Goal: Communication & Community: Answer question/provide support

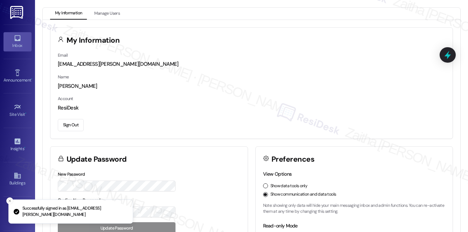
click at [14, 44] on div "Inbox" at bounding box center [17, 45] width 35 height 7
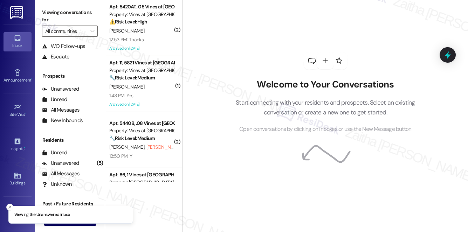
scroll to position [83, 0]
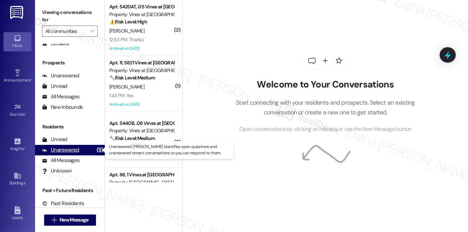
click at [67, 152] on div "Unanswered" at bounding box center [60, 149] width 37 height 7
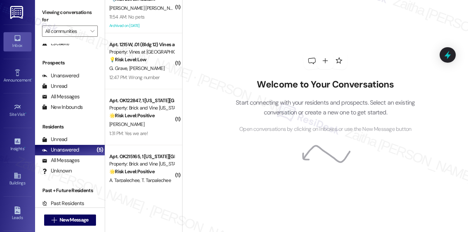
scroll to position [0, 0]
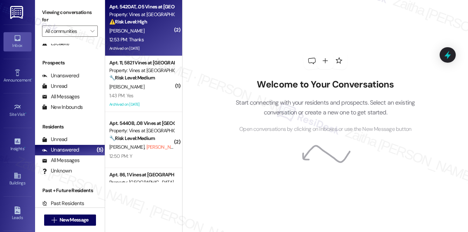
click at [152, 28] on div "[PERSON_NAME]" at bounding box center [142, 31] width 66 height 9
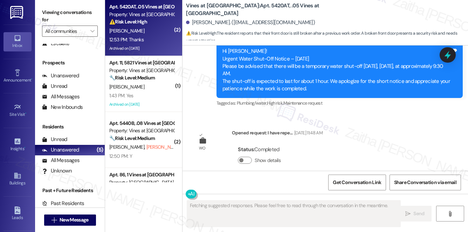
scroll to position [3686, 0]
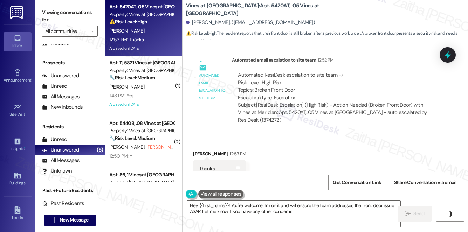
type textarea "Hey {{first_name}}! You're welcome. I'm on it and will ensure the team addresse…"
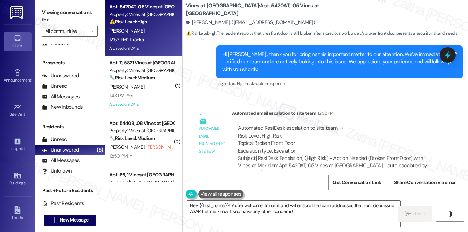
scroll to position [3654, 0]
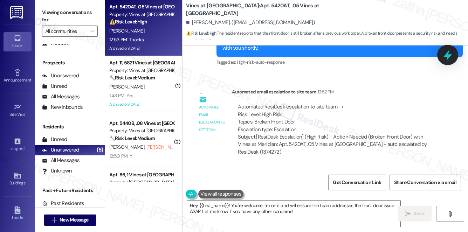
click at [443, 52] on icon at bounding box center [448, 55] width 12 height 12
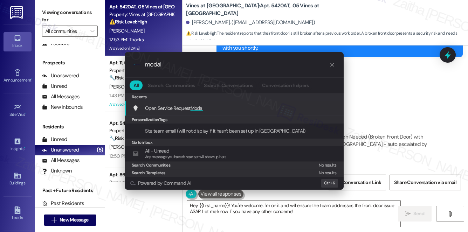
type input "modal"
click at [198, 108] on span "Modal" at bounding box center [197, 108] width 13 height 6
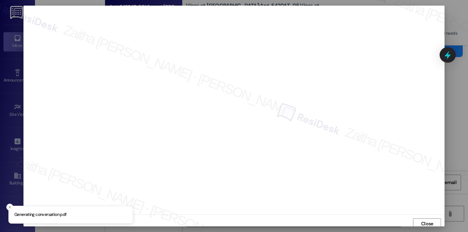
scroll to position [3, 0]
click at [425, 218] on span "Close" at bounding box center [427, 220] width 12 height 7
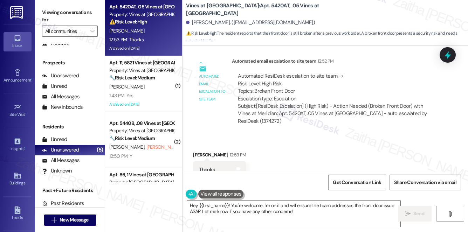
scroll to position [3687, 0]
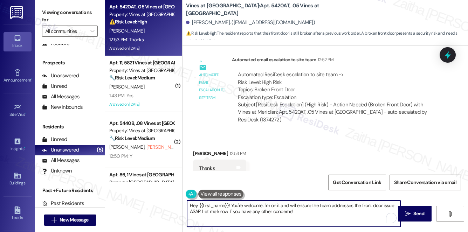
drag, startPoint x: 229, startPoint y: 206, endPoint x: 189, endPoint y: 203, distance: 40.3
click at [188, 206] on textarea "Hey {{first_name}}! You're welcome. I'm on it and will ensure the team addresse…" at bounding box center [293, 214] width 213 height 26
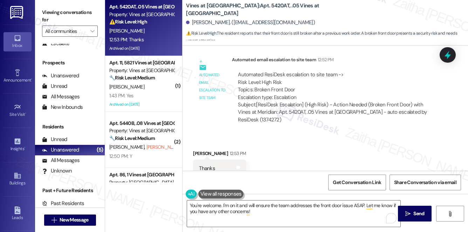
click at [198, 150] on div "Nelson Smith 12:53 PM" at bounding box center [219, 155] width 53 height 10
copy div "[PERSON_NAME]"
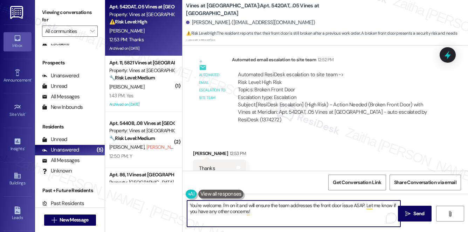
click at [220, 204] on textarea "You're welcome. I'm on it and will ensure the team addresses the front door iss…" at bounding box center [293, 214] width 213 height 26
paste textarea "[PERSON_NAME]"
drag, startPoint x: 238, startPoint y: 205, endPoint x: 380, endPoint y: 204, distance: 141.8
click at [380, 204] on textarea "You're welcome, Nelson! I'm on it and will ensure the team addresses the front …" at bounding box center [293, 214] width 213 height 26
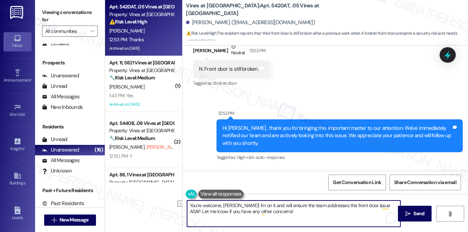
scroll to position [3655, 0]
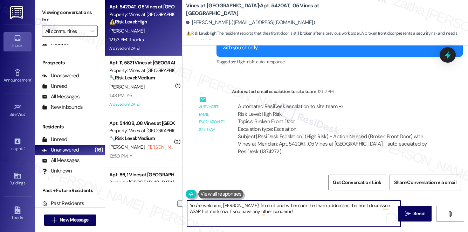
click at [283, 213] on textarea "You're welcome, Nelson! I'm on it and will ensure the team addresses the front …" at bounding box center [293, 214] width 213 height 26
drag, startPoint x: 238, startPoint y: 205, endPoint x: 280, endPoint y: 211, distance: 42.5
click at [277, 213] on textarea "You're welcome, Nelson! I'm on it and will ensure the team addresses the front …" at bounding box center [293, 214] width 213 height 26
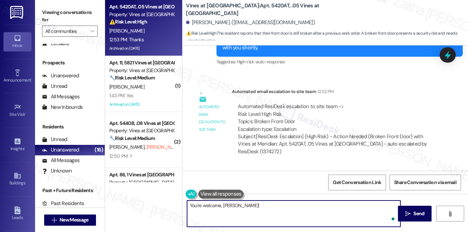
paste textarea "We're looking into this, and we'll be in touch when we have an update. Let me k…"
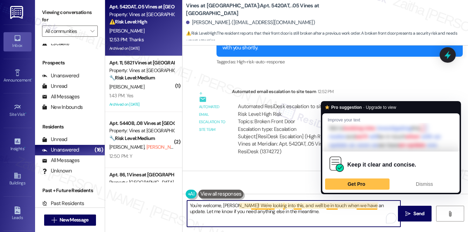
click at [331, 205] on textarea "You're welcome, Nelson! We're looking into this, and we'll be in touch when we …" at bounding box center [293, 214] width 213 height 26
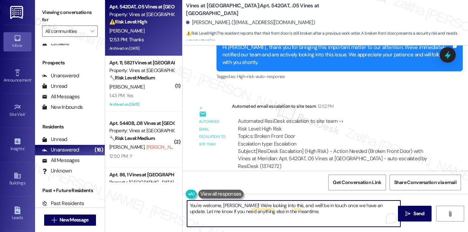
scroll to position [3687, 0]
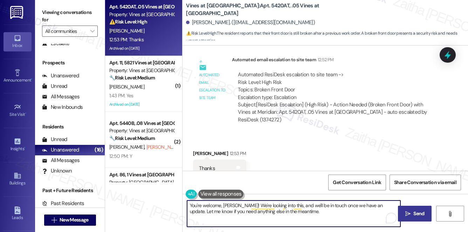
type textarea "You're welcome, [PERSON_NAME]! We're looking into this, and we'll be in touch o…"
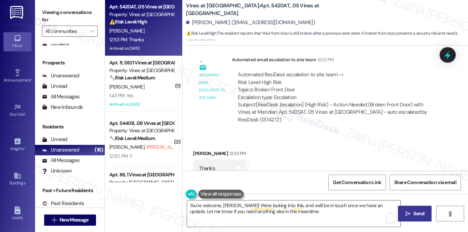
click at [414, 211] on span "Send" at bounding box center [418, 213] width 11 height 7
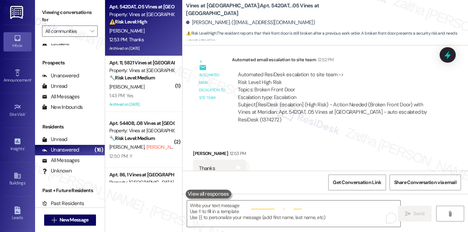
scroll to position [3686, 0]
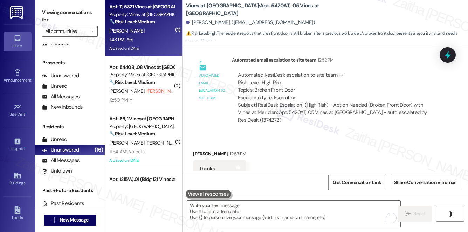
click at [157, 33] on div "B. Sanders" at bounding box center [142, 31] width 66 height 9
type textarea "Fetching suggested responses. Please feel free to read through the conversation…"
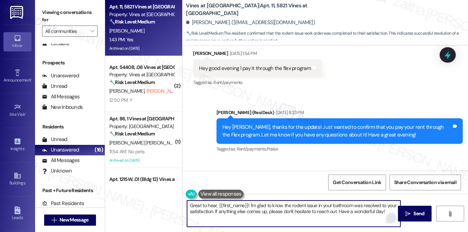
scroll to position [23977, 0]
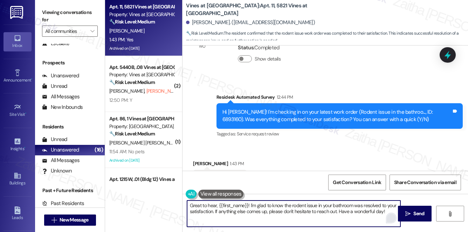
drag, startPoint x: 215, startPoint y: 211, endPoint x: 389, endPoint y: 220, distance: 174.3
click at [389, 220] on div "Great to hear, {{first_name}}! I'm glad to know the rodent issue in your bathro…" at bounding box center [294, 213] width 214 height 27
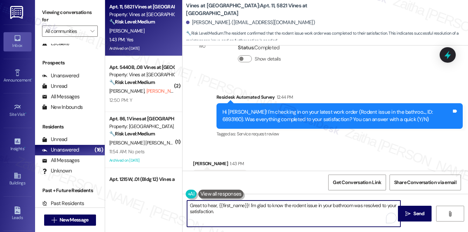
paste textarea "We'd also love to hear your thoughts. Has {{property}} lived up to your expecta…"
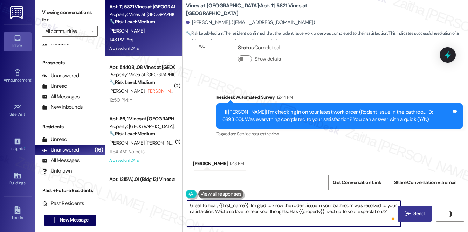
type textarea "Great to hear, {{first_name}}! I'm glad to know the rodent issue in your bathro…"
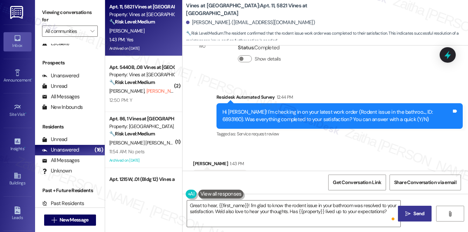
drag, startPoint x: 416, startPoint y: 215, endPoint x: 410, endPoint y: 210, distance: 7.9
click at [416, 215] on span "Send" at bounding box center [418, 213] width 11 height 7
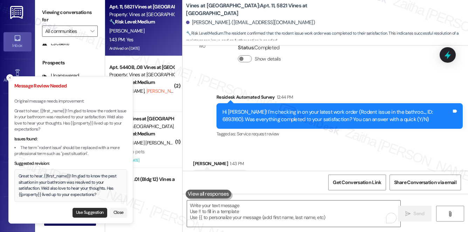
click at [88, 212] on button "Use Suggestion" at bounding box center [89, 213] width 35 height 10
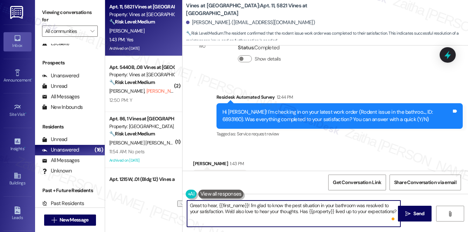
drag, startPoint x: 290, startPoint y: 206, endPoint x: 357, endPoint y: 206, distance: 66.9
click at [357, 206] on textarea "Great to hear, {{first_name}}! I'm glad to know the pest situation in your bath…" at bounding box center [293, 214] width 213 height 26
type textarea "Great to hear, {{first_name}}! I'm glad to know the work order was resolved to …"
click at [422, 213] on span "Send" at bounding box center [418, 213] width 11 height 7
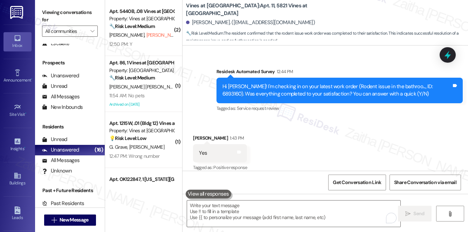
scroll to position [24033, 0]
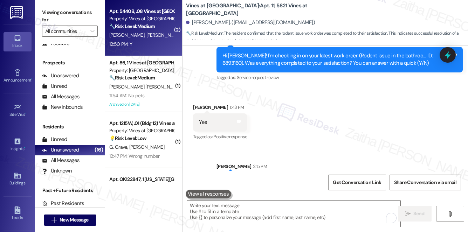
click at [146, 38] on span "T. Bestwick (Opted Out)" at bounding box center [176, 35] width 60 height 6
type textarea "Fetching suggested responses. Please feel free to read through the conversation…"
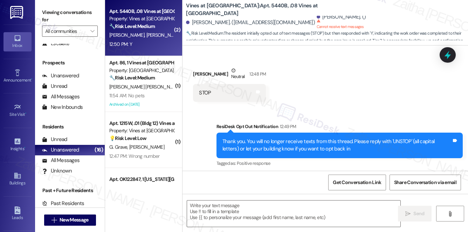
type textarea "Fetching suggested responses. Please feel free to read through the conversation…"
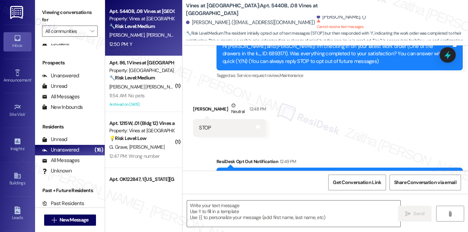
scroll to position [258, 0]
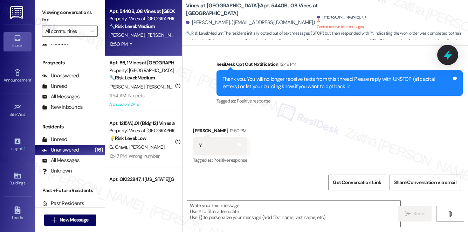
click at [449, 56] on icon at bounding box center [447, 55] width 8 height 11
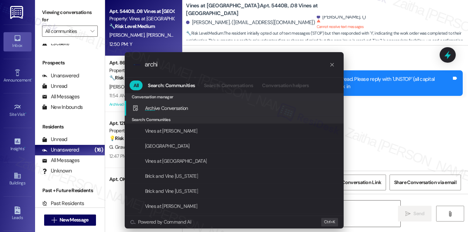
type input "archi"
click at [154, 110] on span "Archi ve Conversation" at bounding box center [166, 108] width 43 height 6
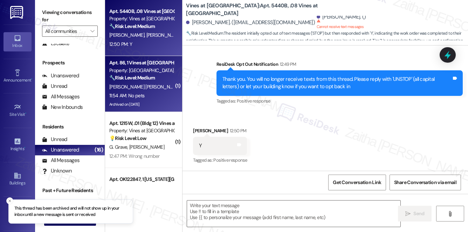
click at [154, 95] on div "11:54 AM: No pets 11:54 AM: No pets" at bounding box center [142, 95] width 66 height 9
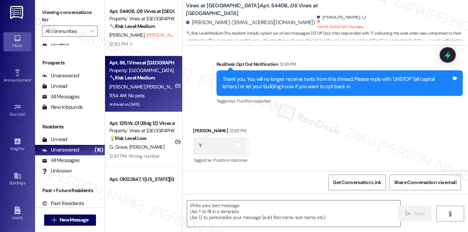
type textarea "Fetching suggested responses. Please feel free to read through the conversation…"
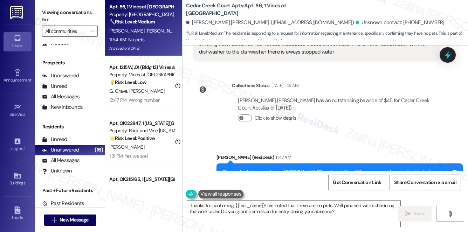
scroll to position [9722, 0]
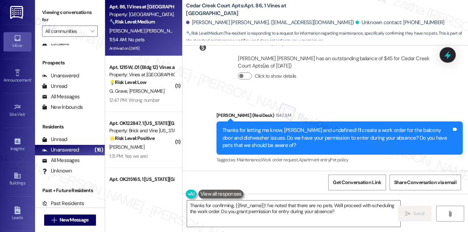
click at [200, 186] on div "Robert Fernandez Montero 11:54 AM" at bounding box center [237, 191] width 88 height 10
copy div "Robert"
click at [253, 205] on textarea "Thanks for confirming, {{first_name}}! I've noted that there are no pets. We'll…" at bounding box center [293, 214] width 213 height 26
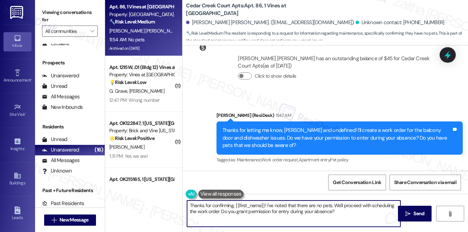
click at [253, 205] on textarea "Thanks for confirming, {{first_name}}! I've noted that there are no pets. We'll…" at bounding box center [293, 214] width 213 height 26
paste textarea "Robert"
click at [326, 210] on textarea "Thanks for confirming, Robert! I've noted that there are no pets. We'll proceed…" at bounding box center [293, 214] width 213 height 26
type textarea "Thanks for confirming, Robert! I've noted that there are no pets. We'll proceed…"
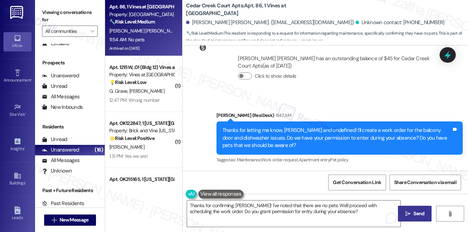
click at [415, 212] on span "Send" at bounding box center [418, 213] width 11 height 7
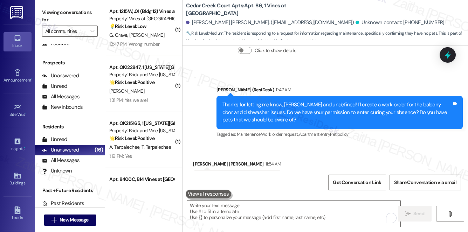
scroll to position [9778, 0]
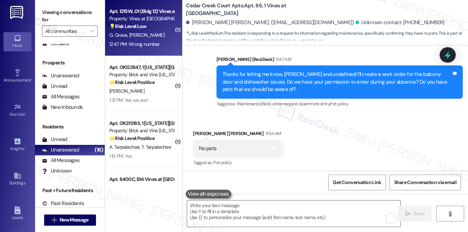
click at [153, 37] on div "G. Grave J. Guillermo" at bounding box center [142, 35] width 66 height 9
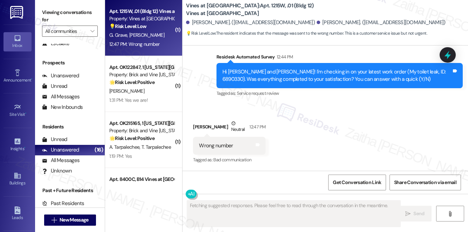
scroll to position [712, 0]
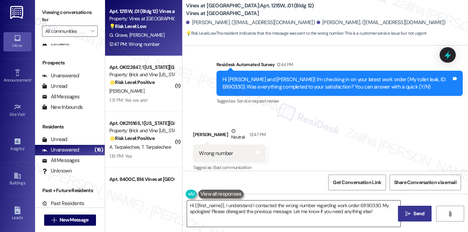
click at [253, 205] on textarea "Hi {{first_name}}, I understand I contacted the wrong number regarding work ord…" at bounding box center [293, 214] width 213 height 26
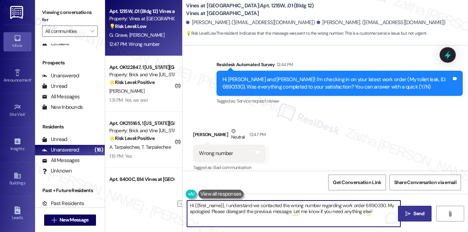
drag, startPoint x: 292, startPoint y: 211, endPoint x: 377, endPoint y: 220, distance: 85.5
click at [377, 220] on textarea "Hi {{first_name}}, I understand we contacted the wrong number regarding work or…" at bounding box center [293, 214] width 213 height 26
drag, startPoint x: 187, startPoint y: 204, endPoint x: 372, endPoint y: 219, distance: 185.5
click at [372, 219] on textarea "Hi {{first_name}}, I understand we contacted the wrong number regarding work or…" at bounding box center [293, 214] width 213 height 26
type textarea "Hi {{first_name}}, I understand we contacted the wrong number regarding work or…"
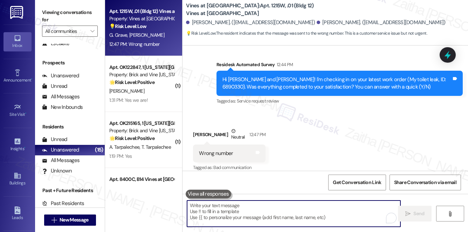
paste textarea "Hi {{first_name}}, I understand we contacted the wrong number regarding work or…"
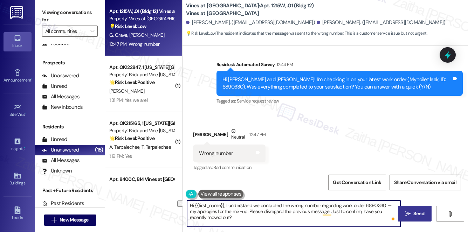
drag, startPoint x: 226, startPoint y: 206, endPoint x: 189, endPoint y: 206, distance: 36.8
click at [189, 206] on textarea "Hi {{first_name}}, I understand we contacted the wrong number regarding work or…" at bounding box center [293, 214] width 213 height 26
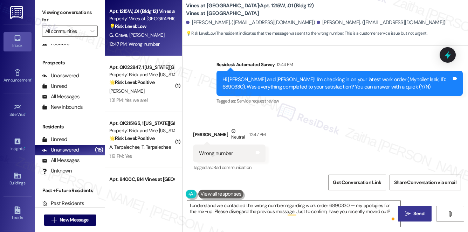
click at [195, 129] on div "Jose Guillermo Neutral 12:47 PM" at bounding box center [229, 135] width 72 height 17
copy div "Jose"
click at [347, 206] on textarea "I understand we contacted the wrong number regarding work order 6890330 — my ap…" at bounding box center [293, 214] width 213 height 26
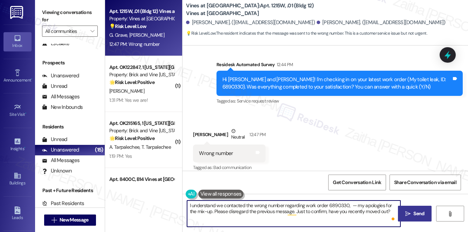
paste textarea "Jose"
click at [364, 203] on textarea "I understand we contacted the wrong number regarding work order 6890330, Jose. …" at bounding box center [293, 214] width 213 height 26
click at [390, 213] on textarea "I understand we contacted the wrong number regarding work order 6890330, Jose. …" at bounding box center [293, 214] width 213 height 26
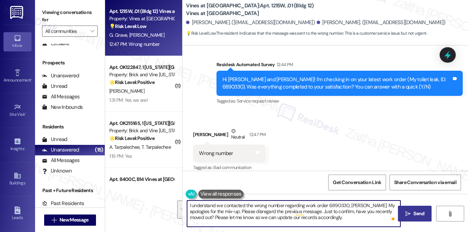
drag, startPoint x: 188, startPoint y: 204, endPoint x: 328, endPoint y: 219, distance: 140.5
click at [328, 219] on textarea "I understand we contacted the wrong number regarding work order 6890330, Jose. …" at bounding box center [293, 214] width 213 height 26
type textarea "I understand we contacted the wrong number regarding work order 6890330, Jose. …"
click at [320, 220] on textarea "I understand we contacted the wrong number regarding work order 6890330, Jose. …" at bounding box center [293, 214] width 213 height 26
click at [411, 216] on span " Send" at bounding box center [415, 213] width 22 height 7
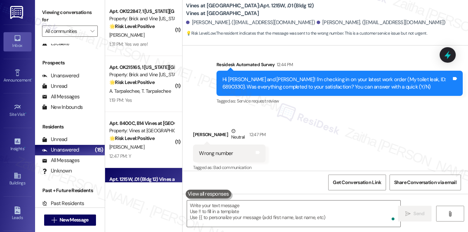
scroll to position [776, 0]
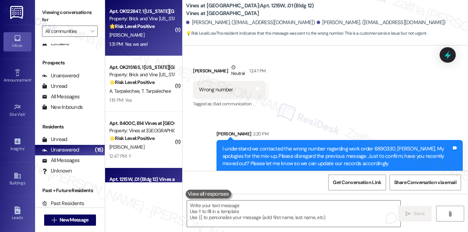
click at [165, 37] on div "[PERSON_NAME]" at bounding box center [142, 35] width 66 height 9
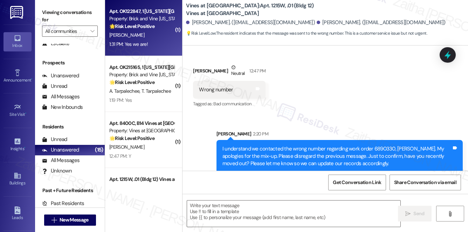
type textarea "Fetching suggested responses. Please feel free to read through the conversation…"
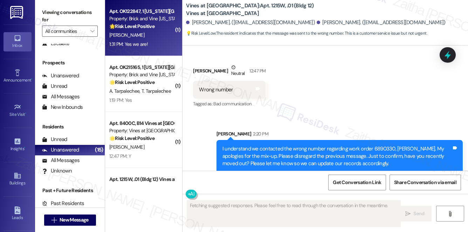
scroll to position [201, 0]
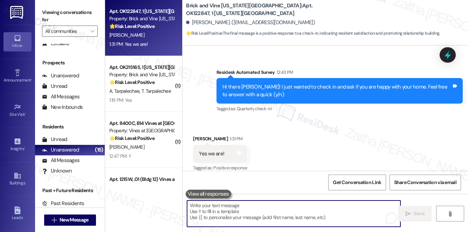
click at [244, 210] on textarea "To enrich screen reader interactions, please activate Accessibility in Grammarl…" at bounding box center [293, 214] width 213 height 26
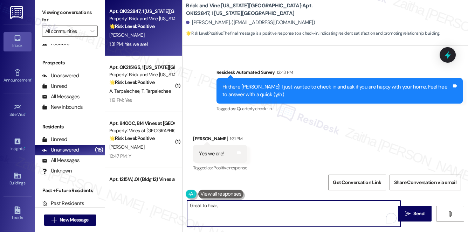
click at [200, 135] on div "Nicole Hibshman 1:31 PM" at bounding box center [220, 140] width 54 height 10
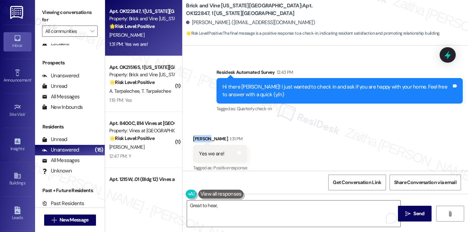
click at [200, 135] on div "Nicole Hibshman 1:31 PM" at bounding box center [220, 140] width 54 height 10
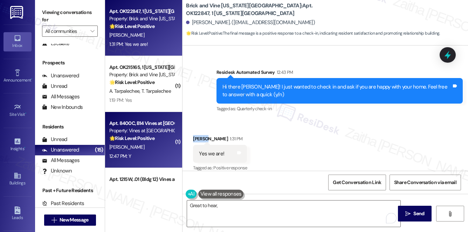
copy div "Nicole"
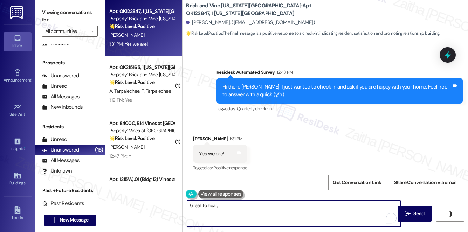
click at [231, 206] on textarea "Great to hear," at bounding box center [293, 214] width 213 height 26
paste textarea "Nicole"
paste textarea "We truly value your opinion and would appreciate your honest feedback. Has {{pr…"
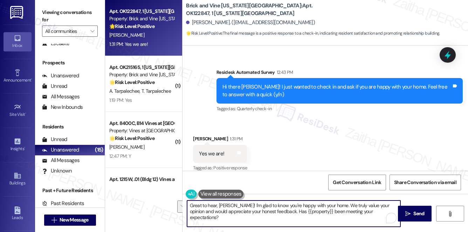
drag, startPoint x: 355, startPoint y: 212, endPoint x: 379, endPoint y: 216, distance: 23.8
click at [379, 216] on textarea "Great to hear, Nicole! I'm glad to know you're happy with your home. We truly v…" at bounding box center [293, 214] width 213 height 26
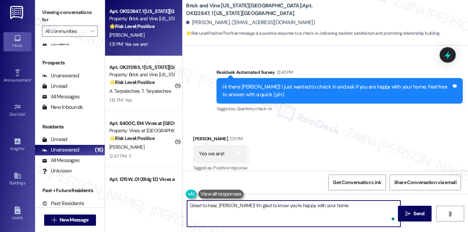
paste textarea "We'd also love to hear your thoughts. Has {{property}} lived up to your expecta…"
drag, startPoint x: 327, startPoint y: 204, endPoint x: 331, endPoint y: 214, distance: 11.0
click at [331, 214] on textarea "Great to hear, Nicole! I'm glad to know you're happy with your home. We'd also …" at bounding box center [293, 214] width 213 height 26
paste textarea "If it’s not too much trouble, would you kindly consider sharing your feedback i…"
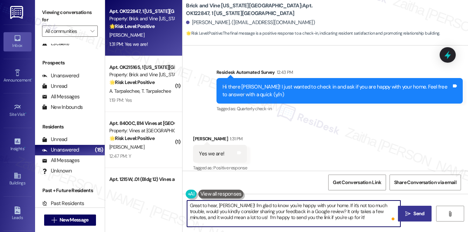
type textarea "Great to hear, Nicole! I'm glad to know you're happy with your home. If it’s no…"
click at [412, 212] on span "Send" at bounding box center [419, 213] width 14 height 7
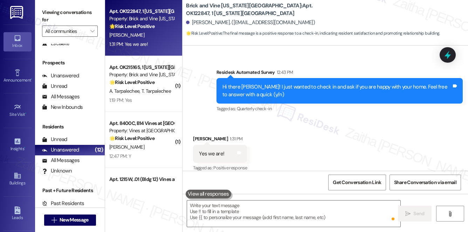
type textarea "Fetching suggested responses. Please feel free to read through the conversation…"
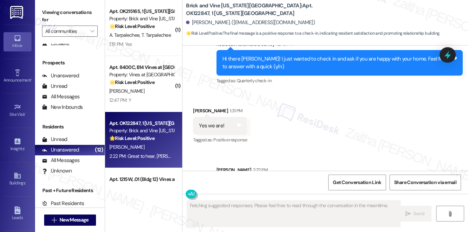
scroll to position [264, 0]
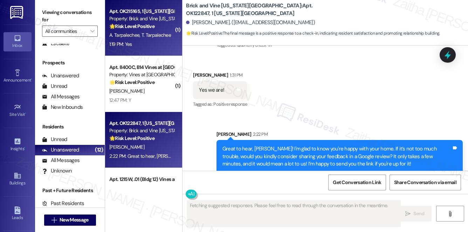
click at [149, 36] on span "T. Tarpalechee" at bounding box center [155, 35] width 29 height 6
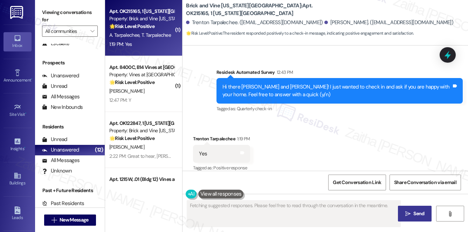
scroll to position [201, 0]
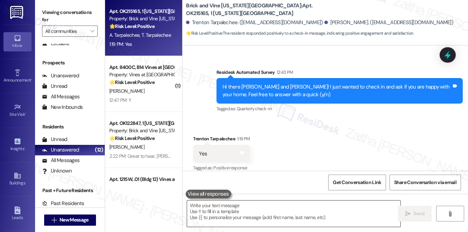
click at [247, 213] on textarea at bounding box center [293, 214] width 213 height 26
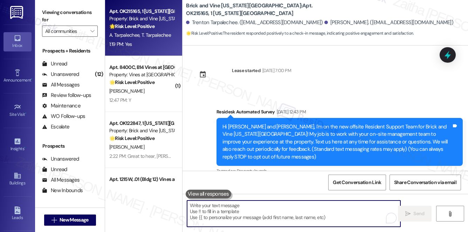
scroll to position [201, 0]
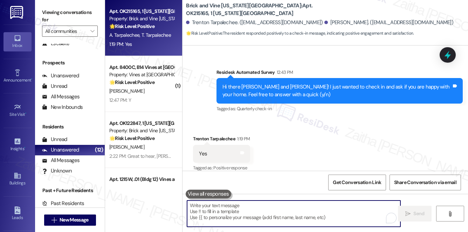
paste textarea "Awesome, that made my day! Can I ask a quick favor? Would you mind sharing your…"
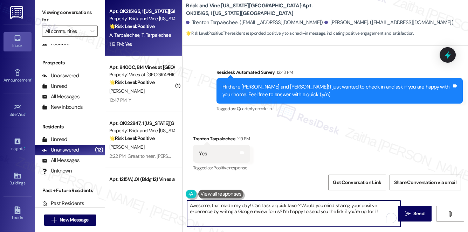
click at [251, 204] on textarea "Awesome, that made my day! Can I ask a quick favor? Would you mind sharing your…" at bounding box center [293, 214] width 213 height 26
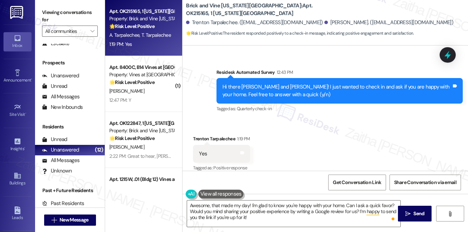
click at [199, 135] on div "Trenton Tarpalechee 1:19 PM" at bounding box center [221, 140] width 57 height 10
copy div "[GEOGRAPHIC_DATA]"
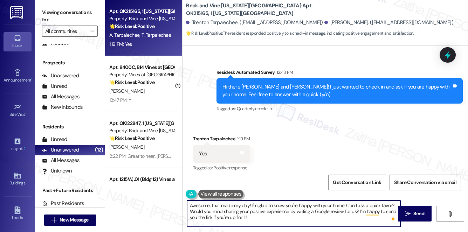
click at [248, 205] on textarea "Awesome, that made my day! I'm glad to know you're happy with your home. Can I …" at bounding box center [293, 214] width 213 height 26
paste textarea "[GEOGRAPHIC_DATA]"
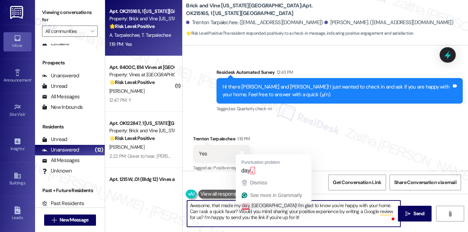
click at [251, 203] on textarea "Awesome, that made my day, [GEOGRAPHIC_DATA]! I'm glad to know you're happy wit…" at bounding box center [293, 214] width 213 height 26
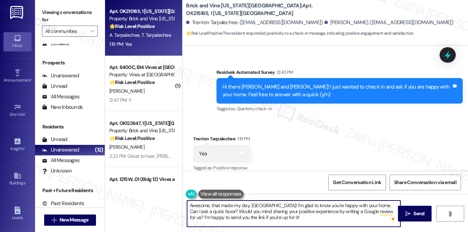
click at [274, 205] on textarea "Awesome, that made my day, [GEOGRAPHIC_DATA]! I'm glad to know you're happy wit…" at bounding box center [293, 214] width 213 height 26
type textarea "Awesome, that made my day, [GEOGRAPHIC_DATA]! I'm so glad to know you're happy …"
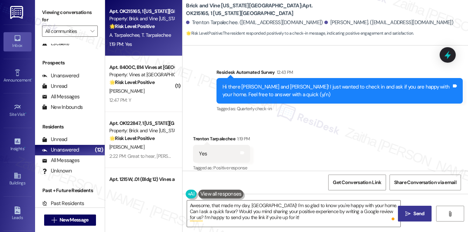
click at [419, 215] on span "Send" at bounding box center [418, 213] width 11 height 7
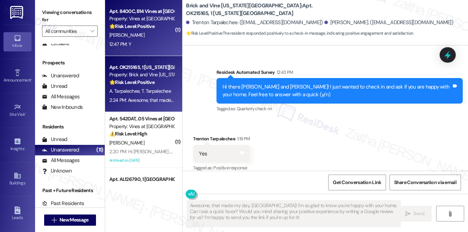
click at [153, 41] on div "12:47 PM: Y 12:47 PM: Y" at bounding box center [142, 44] width 66 height 9
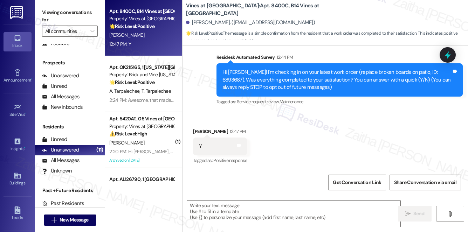
scroll to position [69, 0]
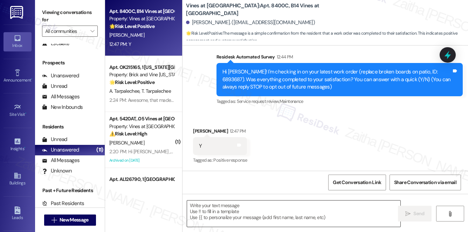
click at [242, 214] on textarea at bounding box center [293, 214] width 213 height 26
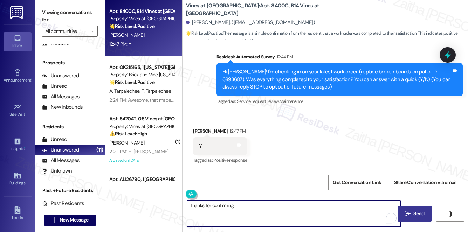
click at [202, 132] on div "[PERSON_NAME] 12:47 PM" at bounding box center [220, 132] width 54 height 10
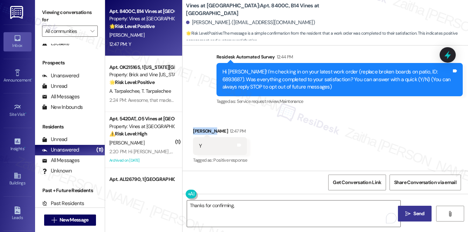
click at [202, 132] on div "[PERSON_NAME] 12:47 PM" at bounding box center [220, 132] width 54 height 10
copy div "[PERSON_NAME]"
click at [251, 208] on textarea "Thanks for confirming," at bounding box center [293, 214] width 213 height 26
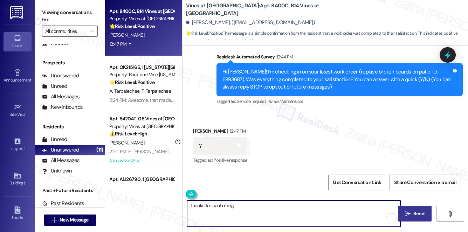
paste textarea "[PERSON_NAME]"
paste textarea "I'm happy the work order was completed to your satisfaction! We'd also love to …"
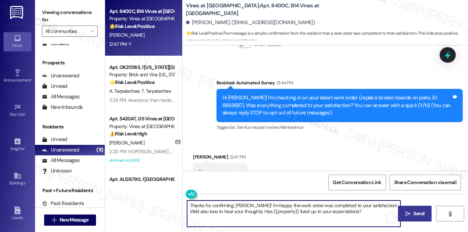
scroll to position [0, 0]
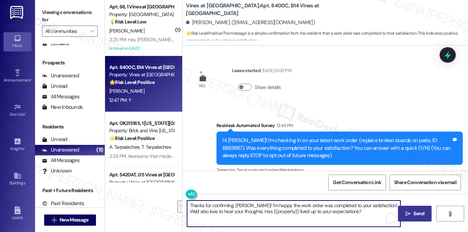
drag, startPoint x: 378, startPoint y: 204, endPoint x: 379, endPoint y: 212, distance: 7.7
click at [379, 212] on textarea "Thanks for confirming, [PERSON_NAME]! I'm happy the work order was completed to…" at bounding box center [293, 214] width 213 height 26
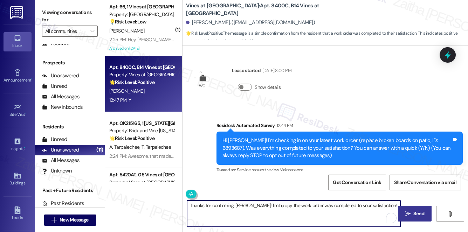
paste textarea "If you ever need anything, please don't hesitate to reach out. We're always her…"
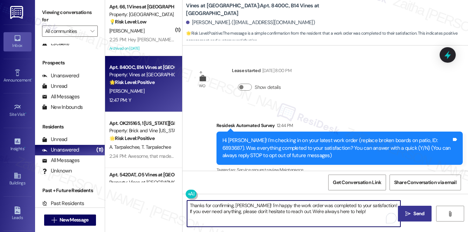
click at [379, 205] on textarea "Thanks for confirming, [PERSON_NAME]! I'm happy the work order was completed to…" at bounding box center [293, 214] width 213 height 26
type textarea "Thanks for confirming, [PERSON_NAME]! I'm happy the work order was completed to…"
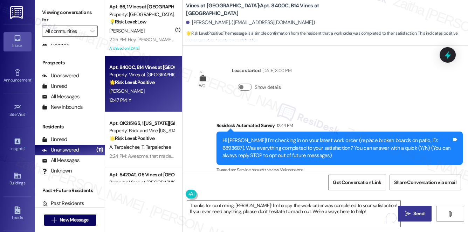
click at [424, 210] on span "Send" at bounding box center [418, 213] width 11 height 7
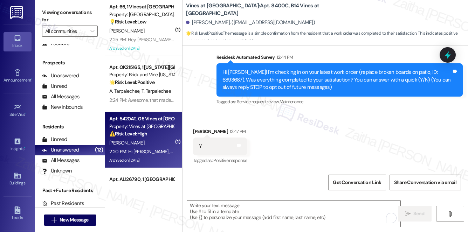
click at [153, 134] on div "⚠️ Risk Level: High The resident is inquiring about non-renewal terms and poten…" at bounding box center [141, 133] width 65 height 7
type textarea "Fetching suggested responses. Please feel free to read through the conversation…"
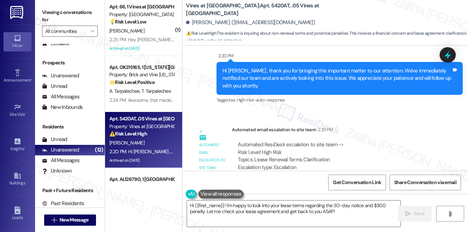
scroll to position [3997, 0]
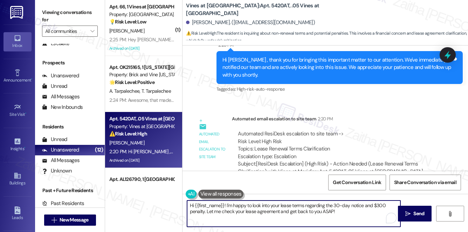
drag, startPoint x: 251, startPoint y: 205, endPoint x: 190, endPoint y: 205, distance: 60.9
click at [190, 205] on textarea "Hi {{first_name}}! I'm happy to look into your lease terms regarding the 30-day…" at bounding box center [293, 214] width 213 height 26
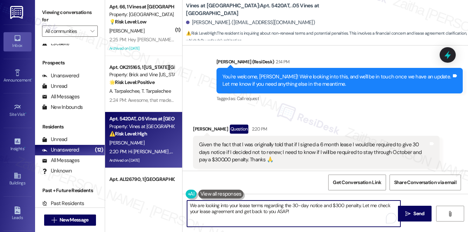
scroll to position [3837, 0]
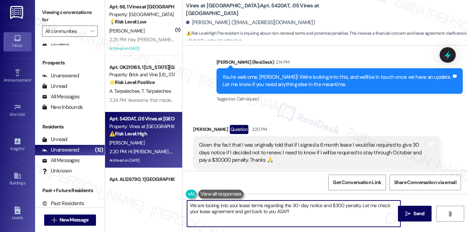
click at [188, 205] on textarea "We are looking into your lease terms regarding the 30-day notice and $300 penal…" at bounding box center [293, 214] width 213 height 26
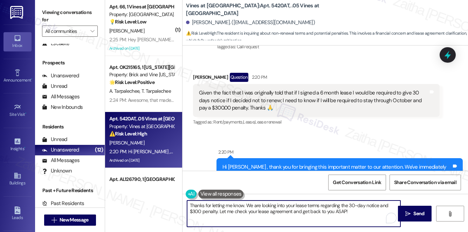
scroll to position [3869, 0]
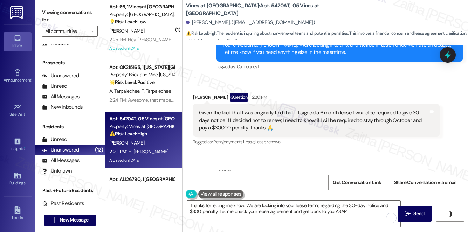
click at [198, 93] on div "[PERSON_NAME] Question 2:20 PM" at bounding box center [316, 98] width 246 height 11
copy div "[PERSON_NAME]"
click at [340, 210] on textarea "Thanks for letting me know. We are looking into your lease terms regarding the …" at bounding box center [293, 214] width 213 height 26
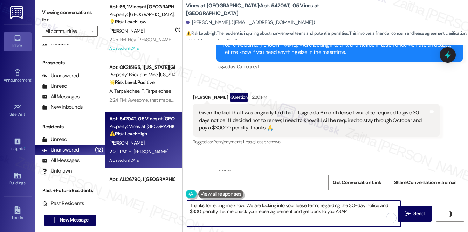
click at [340, 210] on textarea "Thanks for letting me know. We are looking into your lease terms regarding the …" at bounding box center [293, 214] width 213 height 26
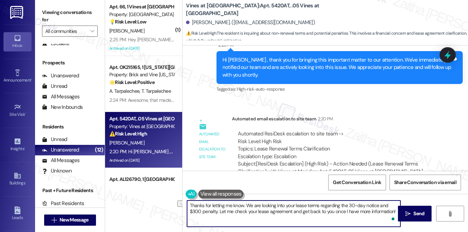
drag, startPoint x: 218, startPoint y: 211, endPoint x: 301, endPoint y: 213, distance: 83.0
click at [301, 213] on textarea "Thanks for letting me know. We are looking into your lease terms regarding the …" at bounding box center [293, 214] width 213 height 26
type textarea "Thanks for letting me know. We are looking into your lease terms regarding the …"
drag, startPoint x: 416, startPoint y: 213, endPoint x: 411, endPoint y: 211, distance: 4.4
click at [416, 213] on span "Send" at bounding box center [418, 213] width 11 height 7
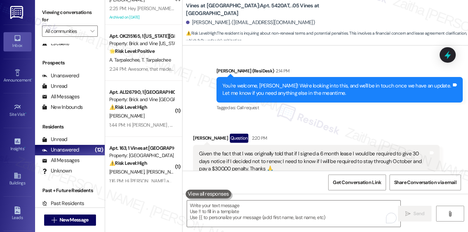
scroll to position [95, 0]
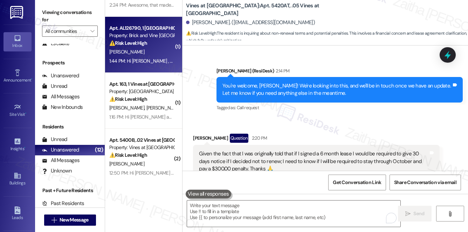
click at [158, 50] on div "[PERSON_NAME]" at bounding box center [142, 52] width 66 height 9
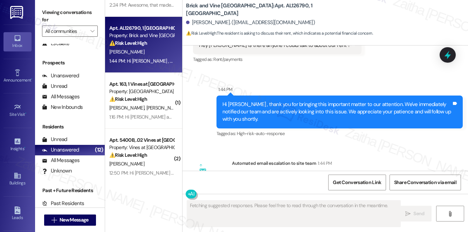
scroll to position [899, 0]
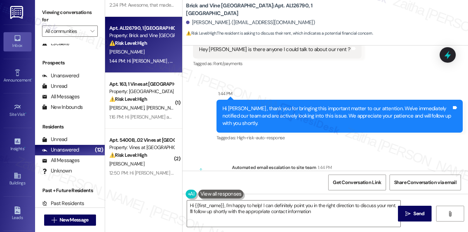
type textarea "Hi {{first_name}}, I'm happy to help! I can definitely point you in the right d…"
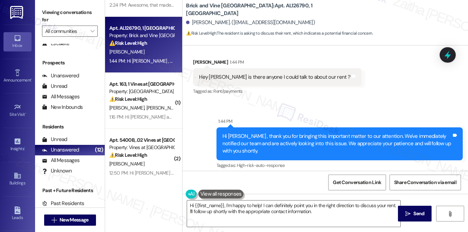
scroll to position [867, 0]
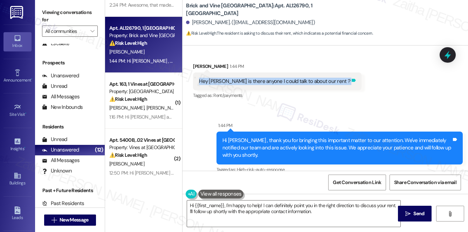
drag, startPoint x: 194, startPoint y: 72, endPoint x: 323, endPoint y: 76, distance: 128.9
click at [323, 76] on div "Hey [PERSON_NAME] is there anyone I could talk to about our rent ? Tags and not…" at bounding box center [277, 81] width 168 height 18
copy div "Hey [PERSON_NAME] is there anyone I could talk to about our rent ? Tags and not…"
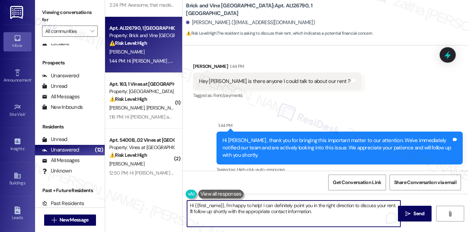
drag, startPoint x: 190, startPoint y: 203, endPoint x: 333, endPoint y: 207, distance: 143.6
click at [333, 213] on textarea "Hi {{first_name}}, I'm happy to help! I can definitely point you in the right d…" at bounding box center [293, 214] width 213 height 26
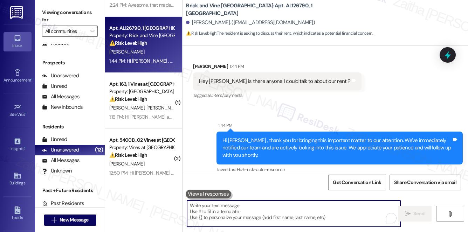
paste textarea "Hi {{first_name}}, thank you for reaching out. I’d be happy to help — could you…"
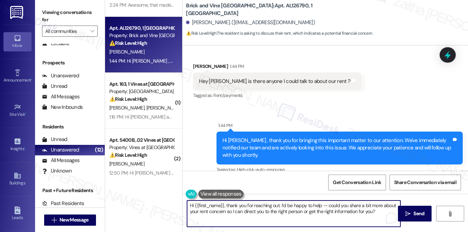
drag, startPoint x: 227, startPoint y: 204, endPoint x: 181, endPoint y: 204, distance: 45.9
click at [181, 204] on div "( 1 ) Apt. 66, 1 Vines at [GEOGRAPHIC_DATA] Property: Cedar Creek Court Apts 💡 …" at bounding box center [286, 116] width 363 height 232
click at [198, 63] on div "[PERSON_NAME] 1:44 PM" at bounding box center [277, 68] width 168 height 10
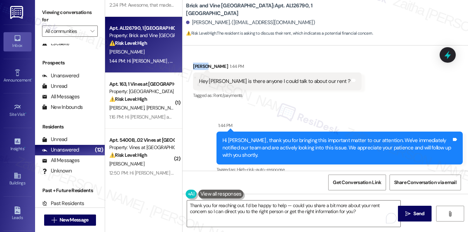
click at [197, 63] on div "[PERSON_NAME] 1:44 PM" at bounding box center [277, 68] width 168 height 10
copy div "[PERSON_NAME]"
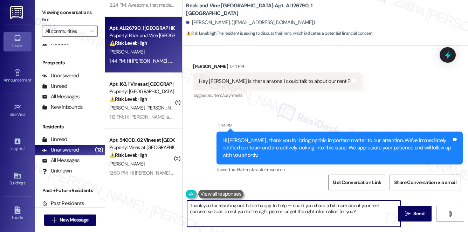
click at [243, 201] on textarea "Thank you for reaching out. I’d be happy to help — could you share a bit more a…" at bounding box center [293, 214] width 213 height 26
paste textarea "[PERSON_NAME]"
click at [304, 206] on textarea "Thank you for reaching out,[PERSON_NAME]. I’d be happy to help — could you shar…" at bounding box center [293, 214] width 213 height 26
click at [309, 205] on textarea "Thank you for reaching out, [PERSON_NAME]. I’d be happy to help — could you sha…" at bounding box center [293, 214] width 213 height 26
click at [364, 214] on textarea "Thank you for reaching out, [PERSON_NAME]. I’d be happy to help! Could you shar…" at bounding box center [293, 214] width 213 height 26
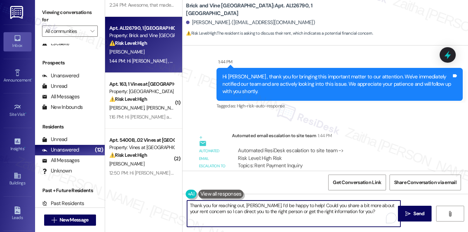
scroll to position [963, 0]
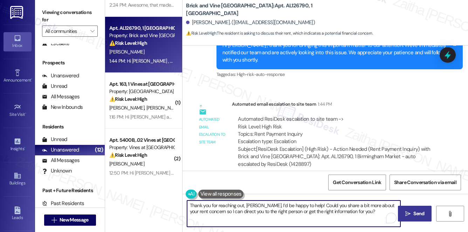
type textarea "Thank you for reaching out, [PERSON_NAME]. I’d be happy to help! Could you shar…"
drag, startPoint x: 417, startPoint y: 210, endPoint x: 378, endPoint y: 194, distance: 42.2
click at [416, 210] on span "Send" at bounding box center [418, 213] width 11 height 7
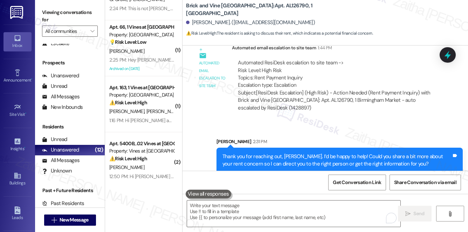
scroll to position [32, 0]
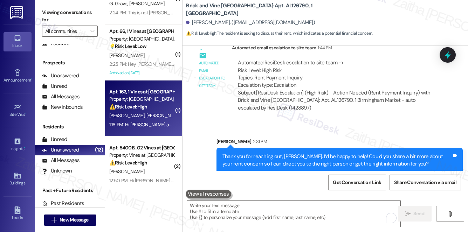
click at [165, 113] on div "[PERSON_NAME] [PERSON_NAME]" at bounding box center [142, 115] width 66 height 9
type textarea "Fetching suggested responses. Please feel free to read through the conversation…"
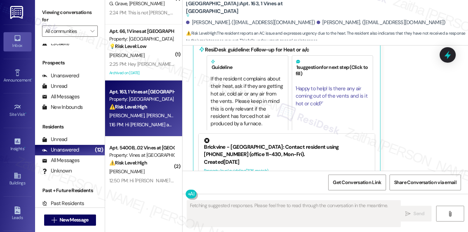
scroll to position [6667, 0]
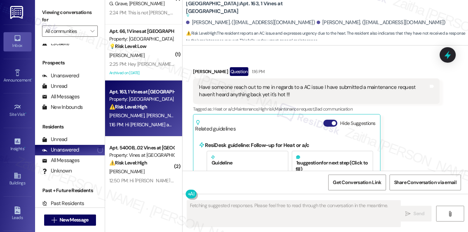
click at [328, 120] on button "Hide Suggestions" at bounding box center [330, 123] width 14 height 7
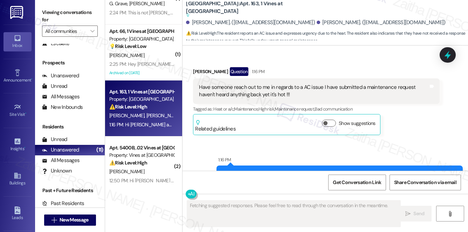
scroll to position [6572, 0]
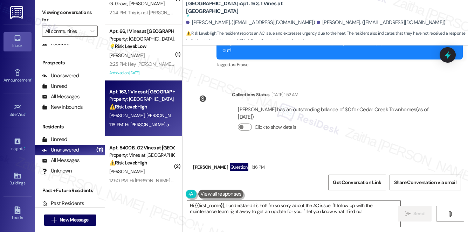
type textarea "Hi {{first_name}}, I understand it's hot! I'm so sorry about the AC issue. I'll…"
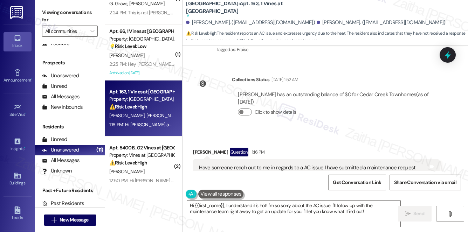
scroll to position [6586, 0]
click at [441, 57] on div at bounding box center [447, 55] width 21 height 20
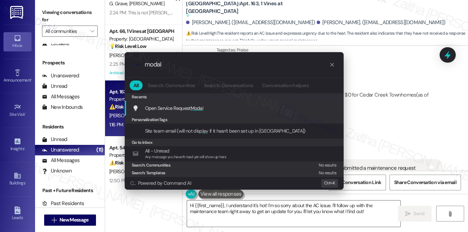
type input "modal"
click at [194, 108] on span "Modal" at bounding box center [197, 108] width 13 height 6
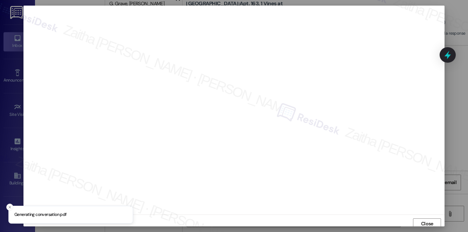
scroll to position [3, 0]
click at [422, 220] on span "Close" at bounding box center [427, 220] width 12 height 7
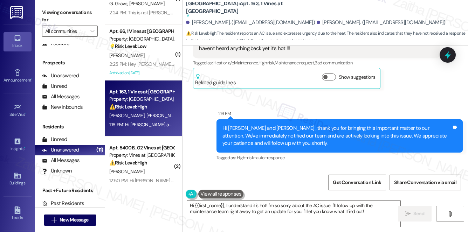
scroll to position [6745, 0]
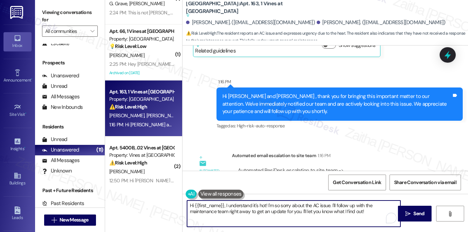
drag, startPoint x: 226, startPoint y: 205, endPoint x: 185, endPoint y: 206, distance: 40.6
click at [185, 206] on div "Hi {{first_name}}, I understand it's hot! I'm so sorry about the AC issue. I'll…" at bounding box center [290, 213] width 214 height 27
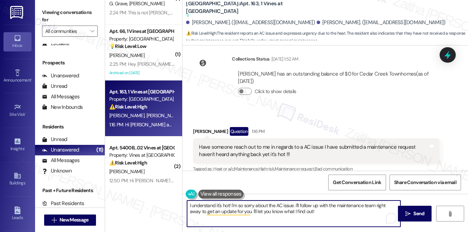
scroll to position [6586, 0]
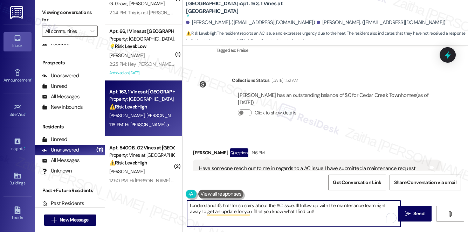
click at [198, 148] on div "[PERSON_NAME] Question 1:16 PM" at bounding box center [316, 153] width 246 height 11
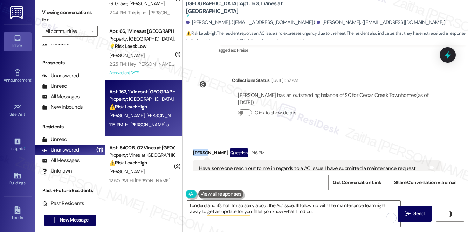
click at [198, 148] on div "[PERSON_NAME] Question 1:16 PM" at bounding box center [316, 153] width 246 height 11
copy div "[PERSON_NAME]"
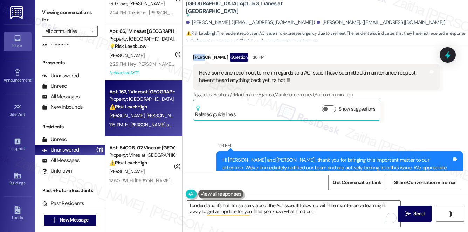
scroll to position [6745, 0]
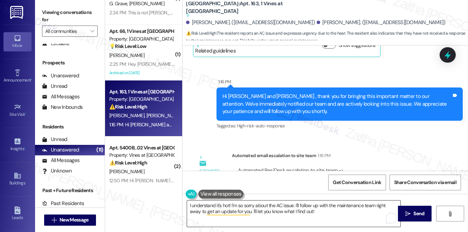
click at [293, 205] on textarea "I understand it's hot! I'm so sorry about the AC issue. I'll follow up with the…" at bounding box center [293, 214] width 213 height 26
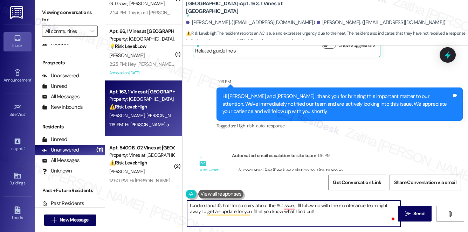
paste textarea "[PERSON_NAME]"
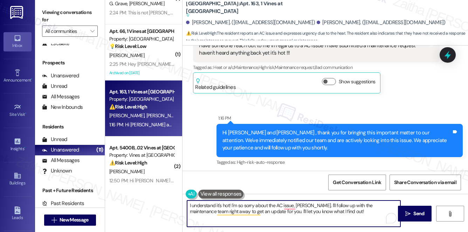
scroll to position [6682, 0]
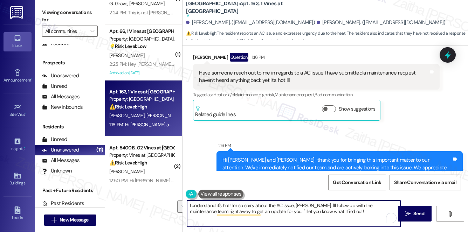
drag, startPoint x: 309, startPoint y: 204, endPoint x: 332, endPoint y: 212, distance: 24.5
click at [332, 212] on textarea "I understand it's hot! I'm so sorry about the AC issue, [PERSON_NAME]. I'll fol…" at bounding box center [293, 214] width 213 height 26
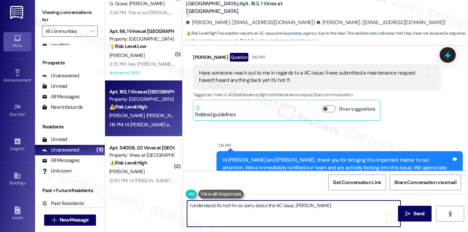
scroll to position [6745, 0]
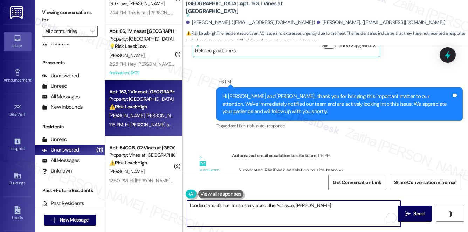
paste textarea "We're looking into this, and we'll be in touch when we have an update. Let me k…"
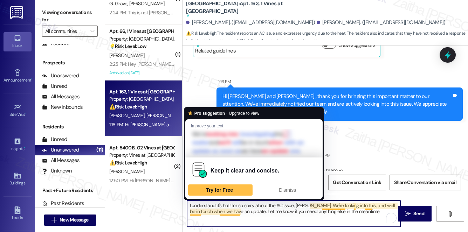
click at [194, 212] on textarea "I understand it's hot! I'm so sorry about the AC issue, [PERSON_NAME]. We're lo…" at bounding box center [293, 214] width 213 height 26
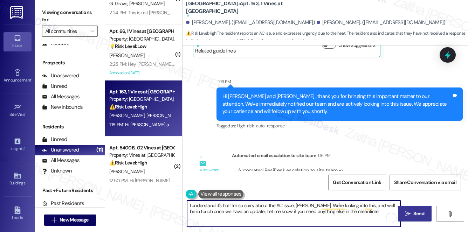
type textarea "I understand it's hot! I'm so sorry about the AC issue, [PERSON_NAME]. We're lo…"
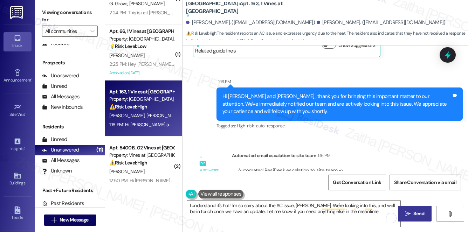
click at [418, 217] on span "Send" at bounding box center [418, 213] width 11 height 7
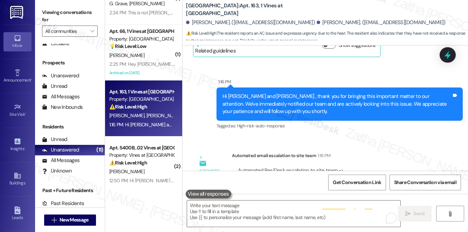
scroll to position [6577, 0]
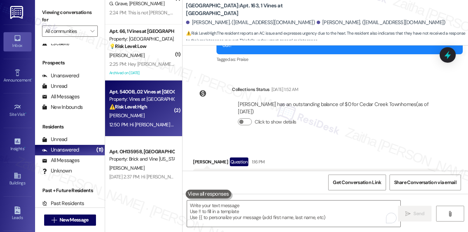
click at [159, 115] on div "[PERSON_NAME]" at bounding box center [142, 115] width 66 height 9
type textarea "Fetching suggested responses. Please feel free to read through the conversation…"
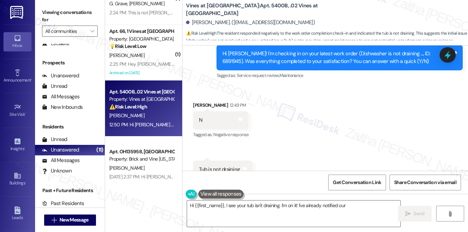
scroll to position [4568, 0]
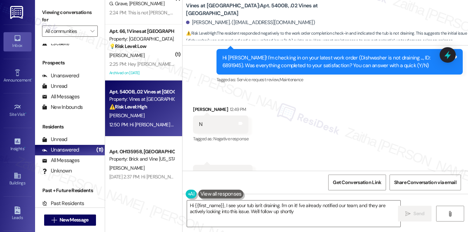
type textarea "Hi {{first_name}}, I see your tub isn't draining. I'm on it! I've already notif…"
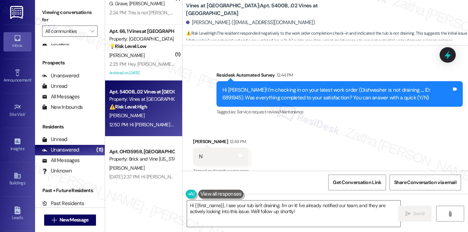
scroll to position [4504, 0]
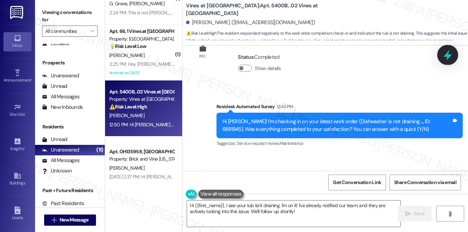
click at [448, 58] on icon at bounding box center [447, 55] width 8 height 11
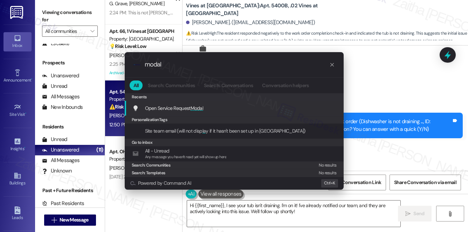
type input "modal"
click at [198, 107] on span "Modal" at bounding box center [197, 108] width 13 height 6
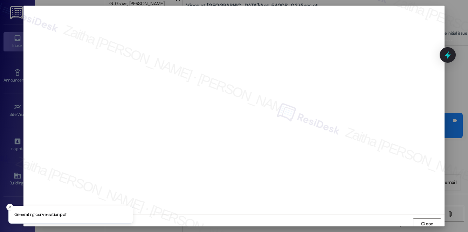
scroll to position [3, 0]
click at [421, 221] on span "Close" at bounding box center [427, 220] width 12 height 7
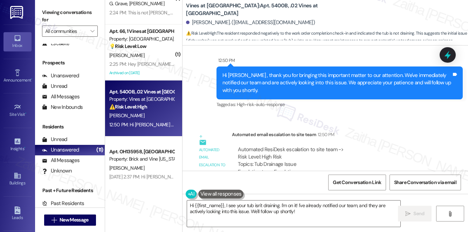
scroll to position [4727, 0]
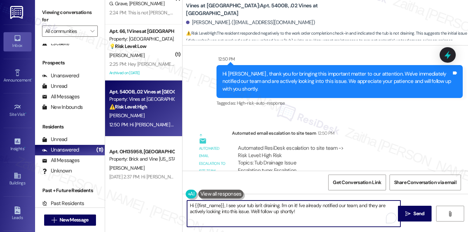
click at [301, 212] on textarea "Hi {{first_name}}, I see your tub isn't draining. I'm on it! I've already notif…" at bounding box center [293, 214] width 213 height 26
click at [285, 212] on textarea "Hi {{first_name}}, I see your tub isn't draining. I'm on it! I've already notif…" at bounding box center [293, 214] width 213 height 26
type textarea "Hi {{first_name}}, I see your tub isn't draining. I'm on it! I've already notif…"
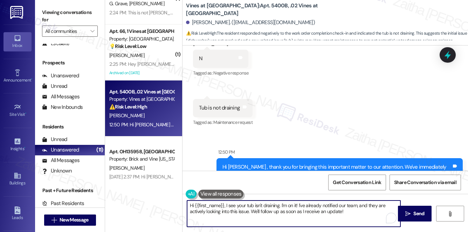
scroll to position [4632, 0]
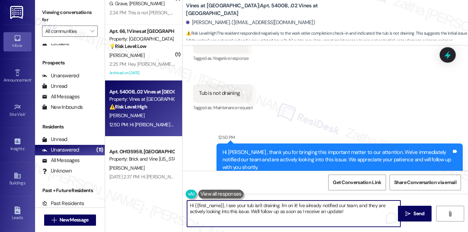
scroll to position [4663, 0]
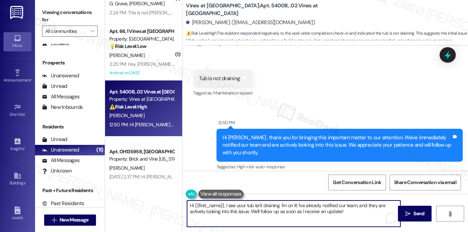
click at [193, 206] on textarea "Hi {{first_name}}, I see your tub isn't draining. I'm on it! I've already notif…" at bounding box center [293, 214] width 213 height 26
click at [191, 206] on textarea "Hi {{first_name}}, I see your tub isn't draining. I'm on it! I've already notif…" at bounding box center [293, 214] width 213 height 26
drag, startPoint x: 276, startPoint y: 204, endPoint x: 347, endPoint y: 202, distance: 71.5
click at [347, 202] on textarea "Thanks for letting me know, {{first_name}}, I see your tub isn't draining. I'm …" at bounding box center [293, 214] width 213 height 26
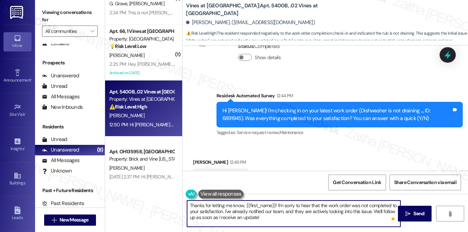
scroll to position [4504, 0]
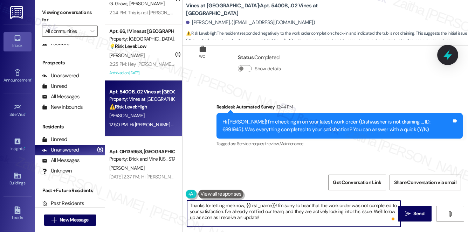
type textarea "Thanks for letting me know, {{first_name}}! I'm sorry to hear that the work ord…"
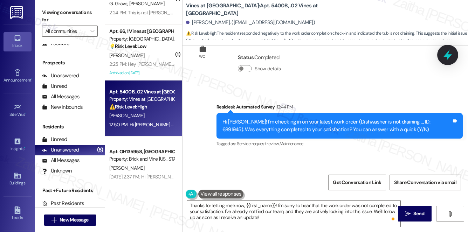
click at [447, 53] on icon at bounding box center [447, 55] width 8 height 11
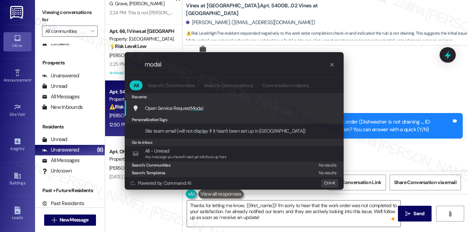
type input "modal"
click at [203, 106] on span "Modal" at bounding box center [197, 108] width 13 height 6
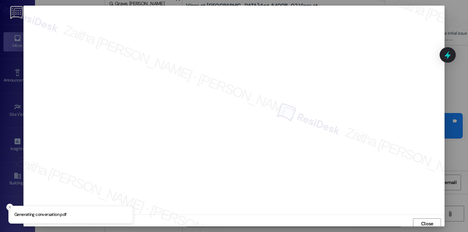
scroll to position [3, 0]
click at [425, 220] on span "Close" at bounding box center [427, 220] width 12 height 7
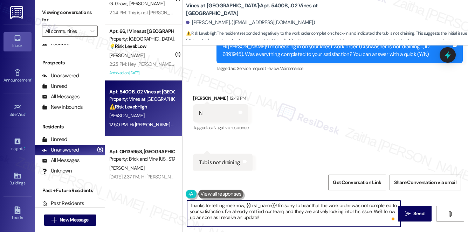
scroll to position [4600, 0]
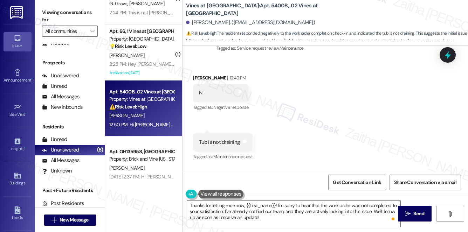
click at [223, 195] on button at bounding box center [221, 194] width 46 height 9
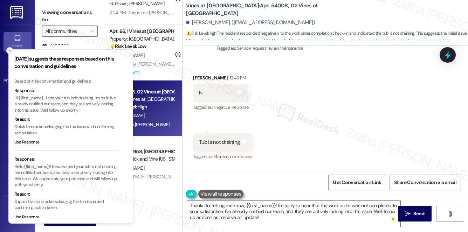
click at [9, 53] on icon "Close toast" at bounding box center [10, 51] width 4 height 4
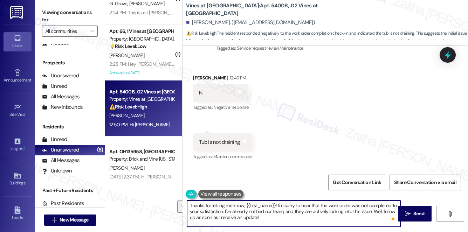
drag, startPoint x: 309, startPoint y: 205, endPoint x: 222, endPoint y: 211, distance: 87.1
click at [222, 211] on textarea "Thanks for letting me know, {{first_name}}! I'm sorry to hear that the work ord…" at bounding box center [293, 214] width 213 height 26
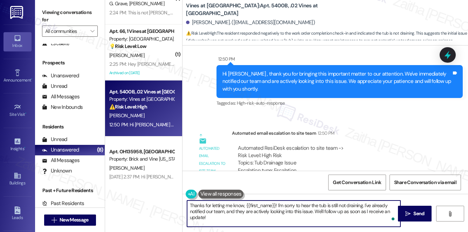
click at [367, 209] on textarea "Thanks for letting me know, {{first_name}}! I'm sorry to hear the tub is still …" at bounding box center [293, 214] width 213 height 26
type textarea "Thanks for letting me know, {{first_name}}! I'm sorry to hear the tub is still …"
click at [413, 213] on span "Send" at bounding box center [418, 213] width 11 height 7
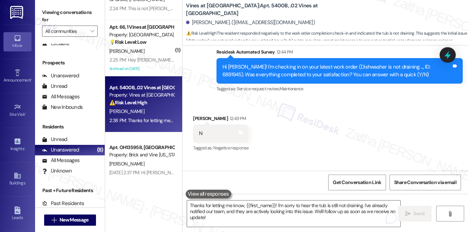
scroll to position [0, 0]
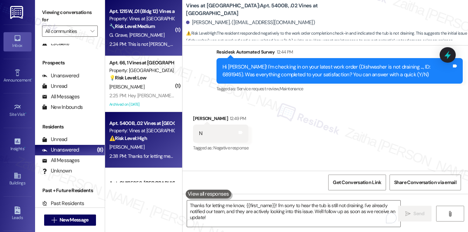
click at [169, 29] on div "🔧 Risk Level: Medium The resident is stating that they are not Jose, the intend…" at bounding box center [141, 26] width 65 height 7
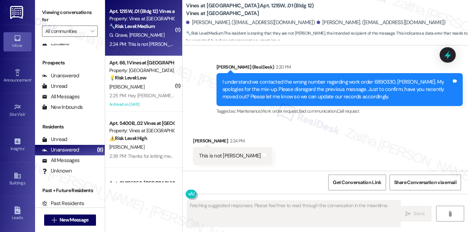
scroll to position [835, 0]
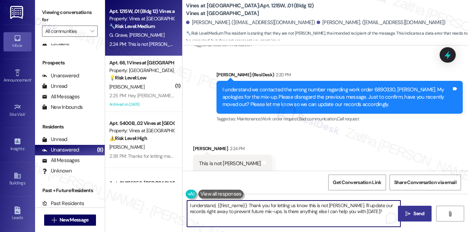
drag, startPoint x: 249, startPoint y: 205, endPoint x: 187, endPoint y: 203, distance: 62.0
click at [187, 203] on textarea "I understand, {{first_name}}. Thank you for letting us know this is not Jose. I…" at bounding box center [293, 214] width 213 height 26
type textarea "Thank you for letting us know this is not Jose. I'll update our records right a…"
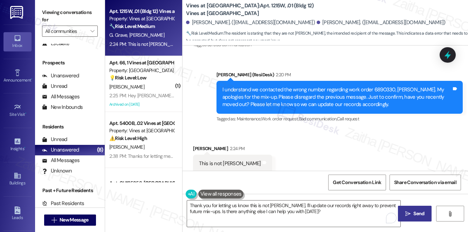
drag, startPoint x: 408, startPoint y: 213, endPoint x: 401, endPoint y: 206, distance: 10.2
click at [408, 213] on icon "" at bounding box center [407, 214] width 5 height 6
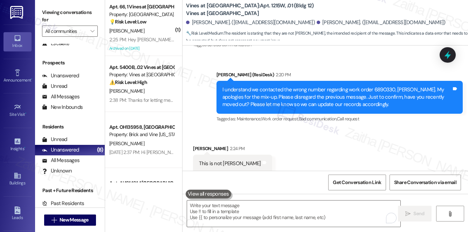
click at [292, 145] on div "Received via SMS Jose Guillermo 2:24 PM This is not Jose Tags and notes" at bounding box center [324, 153] width 285 height 49
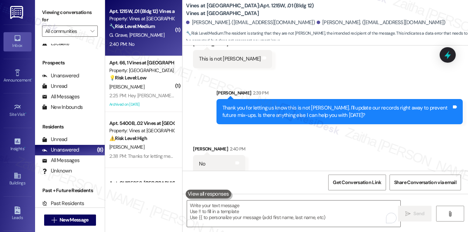
scroll to position [940, 0]
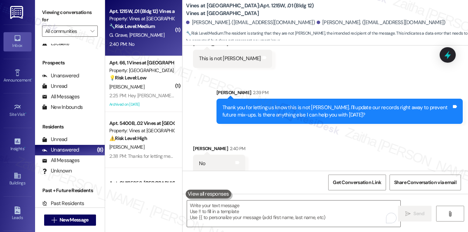
click at [325, 137] on div "Received via SMS Jose Guillermo 2:40 PM No Tags and notes" at bounding box center [324, 153] width 285 height 49
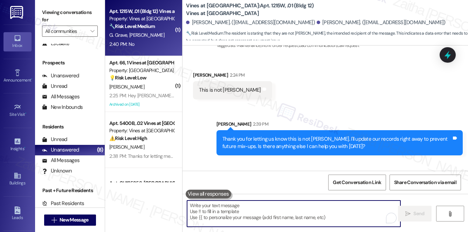
click at [239, 209] on textarea "To enrich screen reader interactions, please activate Accessibility in Grammarl…" at bounding box center [293, 214] width 213 height 26
paste textarea "for our records, could you confirm whether you are related to the tenant and if…"
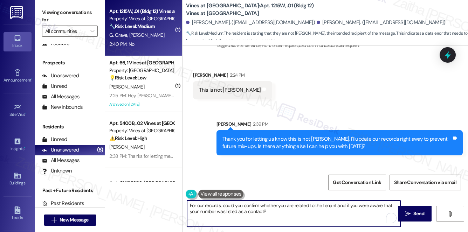
click at [282, 211] on textarea "For our records, could you confirm whether you are related to the tenant and if…" at bounding box center [293, 214] width 213 height 26
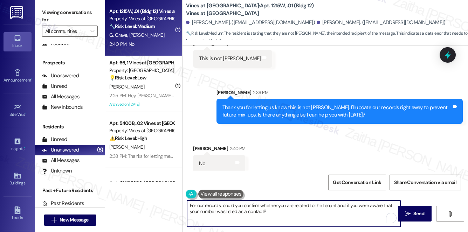
click at [189, 204] on textarea "For our records, could you confirm whether you are related to the tenant and if…" at bounding box center [293, 214] width 213 height 26
drag, startPoint x: 212, startPoint y: 205, endPoint x: 306, endPoint y: 211, distance: 94.7
click at [305, 211] on textarea "Thank you. For our records, could you confirm whether you are related to the te…" at bounding box center [293, 214] width 213 height 26
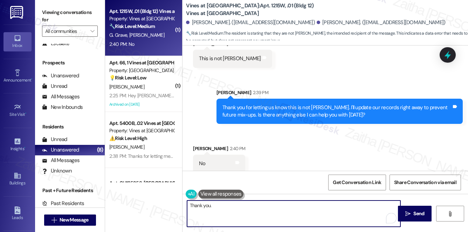
paste textarea "Just to clarify, are you related to the tenant, and were you aware that your nu…"
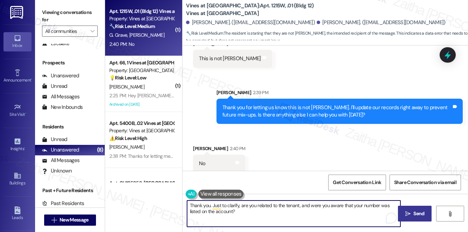
type textarea "Thank you. Just to clarify, are you related to the tenant, and were you aware t…"
click at [426, 208] on button " Send" at bounding box center [415, 214] width 34 height 16
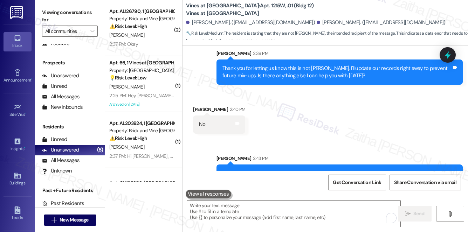
scroll to position [996, 0]
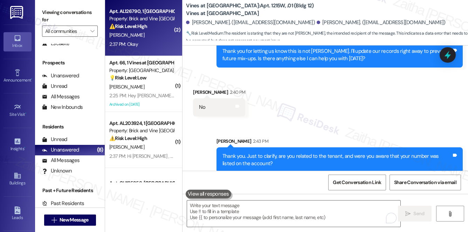
click at [150, 41] on div "2:37 PM: Okay 2:37 PM: Okay" at bounding box center [142, 44] width 66 height 9
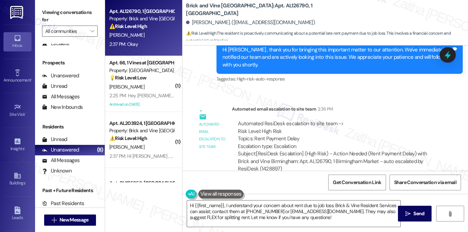
scroll to position [1345, 0]
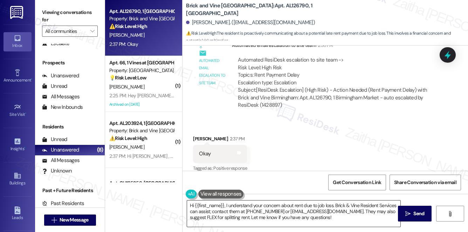
click at [192, 205] on textarea "Hi {{first_name}}, I understand your concern about rent due to job loss. Brick …" at bounding box center [293, 214] width 213 height 26
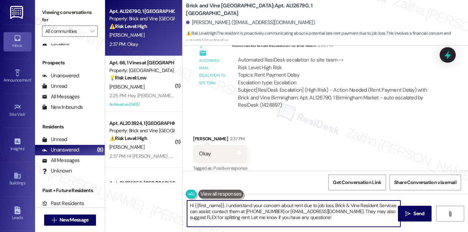
click at [192, 205] on textarea "Hi {{first_name}}, I understand your concern about rent due to job loss. Brick …" at bounding box center [293, 214] width 213 height 26
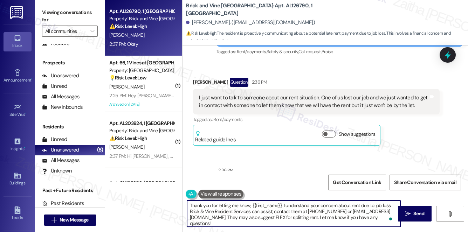
scroll to position [1122, 0]
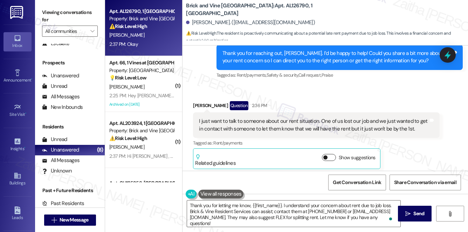
click at [334, 154] on button "Show suggestions" at bounding box center [329, 157] width 14 height 7
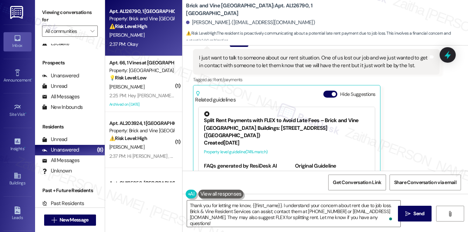
scroll to position [63, 0]
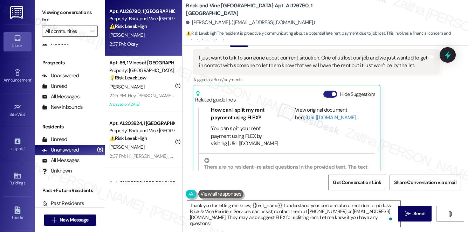
click at [326, 91] on button "Hide Suggestions" at bounding box center [330, 94] width 14 height 7
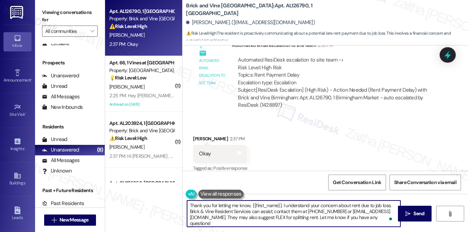
scroll to position [2, 0]
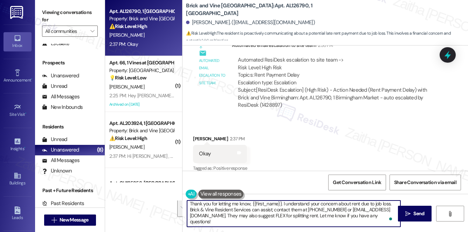
drag, startPoint x: 188, startPoint y: 211, endPoint x: 222, endPoint y: 223, distance: 35.8
click at [222, 223] on textarea "Thank you for letting me know, {{first_name}}. I understand your concern about …" at bounding box center [293, 214] width 213 height 26
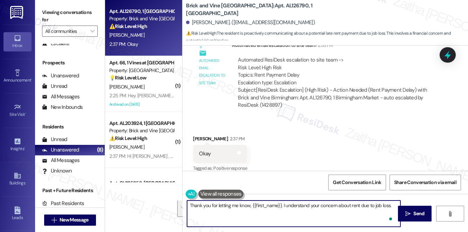
scroll to position [0, 0]
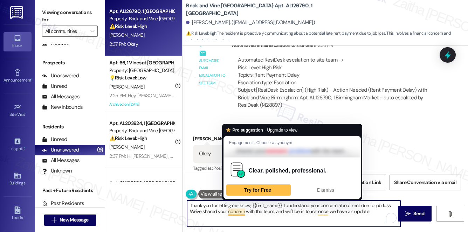
click at [244, 212] on textarea "Thank you for letting me know, {{first_name}}. I understand your concern about …" at bounding box center [293, 214] width 213 height 26
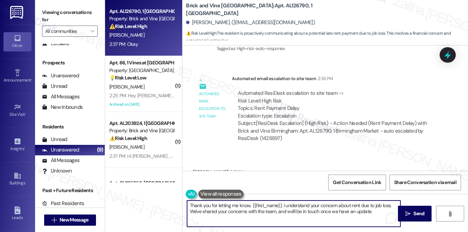
scroll to position [1345, 0]
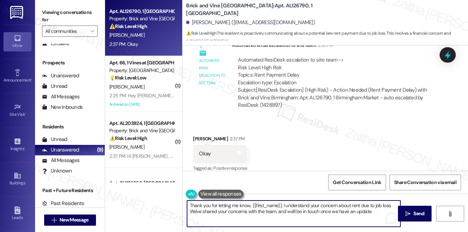
click at [323, 211] on textarea "Thank you for letting me know, {{first_name}}. I understand your concern about …" at bounding box center [293, 214] width 213 height 26
click at [316, 212] on textarea "Thank you for letting me know, {{first_name}}. I understand your concern about …" at bounding box center [293, 214] width 213 height 26
type textarea "Thank you for letting me know, {{first_name}}. I understand your concern about …"
click at [419, 212] on span "Send" at bounding box center [418, 213] width 11 height 7
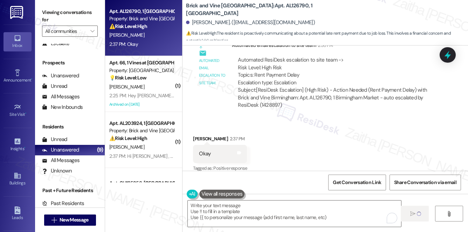
scroll to position [1345, 0]
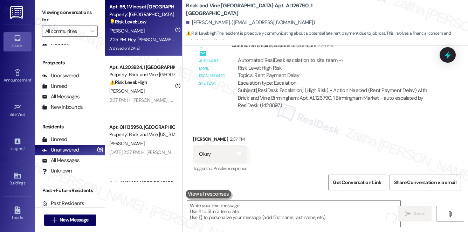
click at [149, 27] on div "[PERSON_NAME]" at bounding box center [142, 31] width 66 height 9
type textarea "Fetching suggested responses. Please feel free to read through the conversation…"
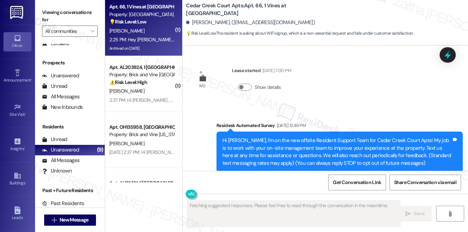
scroll to position [15823, 0]
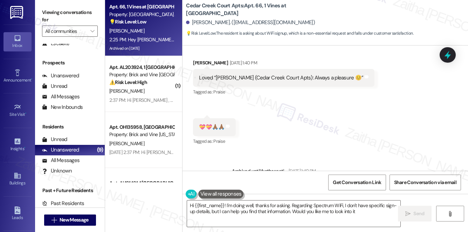
type textarea "Hi {{first_name}}! I'm doing well, thanks for asking. Regarding Spectrum WiFi, …"
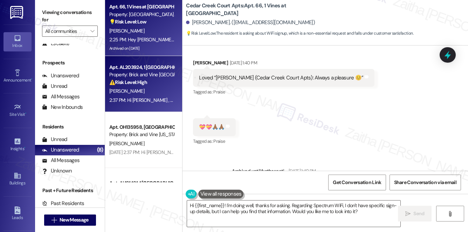
click at [168, 88] on div "A. Smith" at bounding box center [142, 91] width 66 height 9
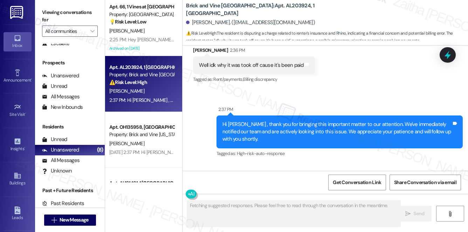
scroll to position [2554, 0]
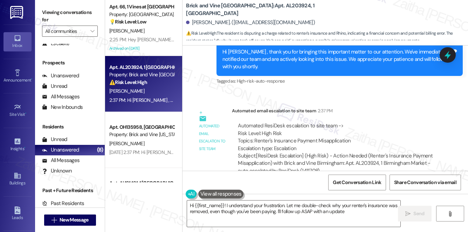
type textarea "Hi {{first_name}}! I understand your frustration. Let me double-check why your …"
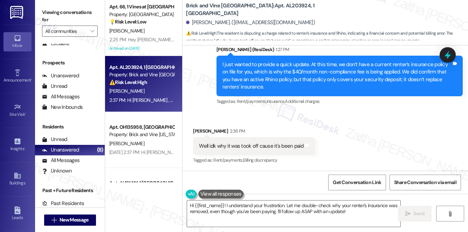
scroll to position [2395, 0]
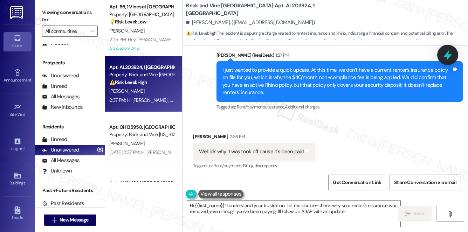
click at [443, 58] on icon at bounding box center [448, 55] width 12 height 12
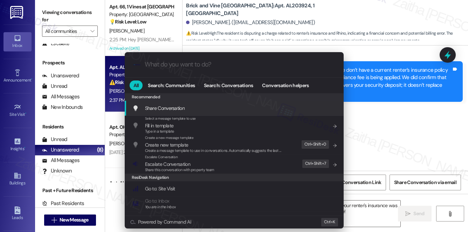
click at [428, 143] on div ".cls-1{fill:#0a055f;}.cls-2{fill:#0cc4c4;} resideskLogoBlueOrange All Search: C…" at bounding box center [234, 116] width 468 height 232
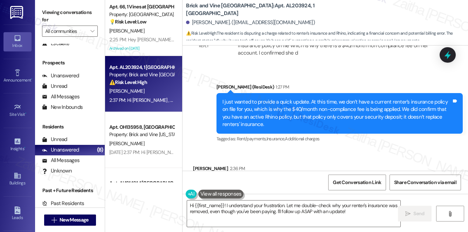
scroll to position [2427, 0]
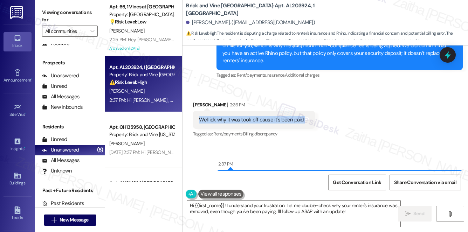
drag, startPoint x: 197, startPoint y: 105, endPoint x: 313, endPoint y: 104, distance: 115.9
click at [313, 104] on div "Received via SMS Ashley Smith 2:36 PM Well idk why it was took off cause it's b…" at bounding box center [254, 120] width 132 height 49
copy div "Well idk why it was took off cause it's been paid Tags and notes"
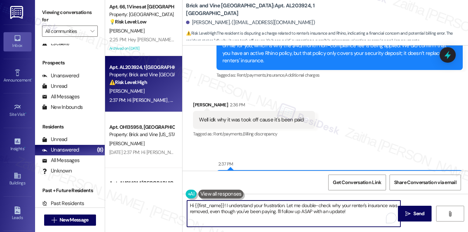
drag, startPoint x: 187, startPoint y: 205, endPoint x: 356, endPoint y: 211, distance: 168.9
click at [355, 212] on textarea "Hi {{first_name}}! I understand your frustration. Let me double-check why your …" at bounding box center [293, 214] width 213 height 26
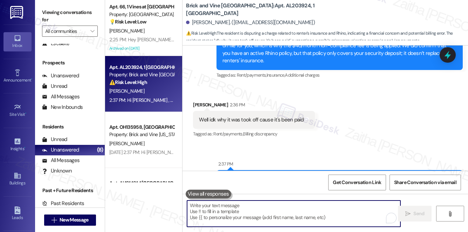
paste textarea ", thank you for letting me know"
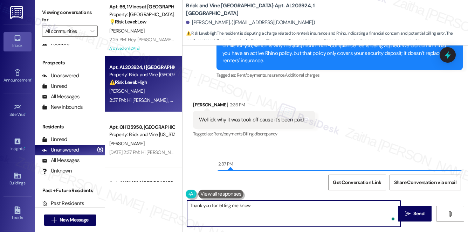
click at [261, 209] on textarea "Thank you for letting me know" at bounding box center [293, 214] width 213 height 26
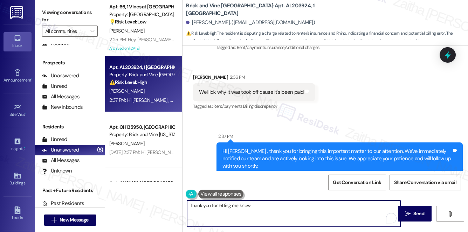
scroll to position [2459, 0]
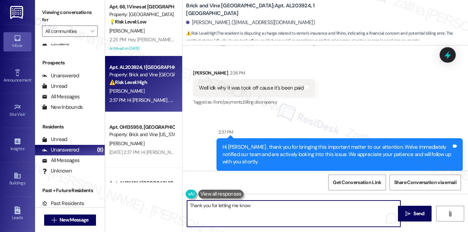
click at [198, 69] on div "Ashley Smith 2:36 PM" at bounding box center [254, 74] width 122 height 10
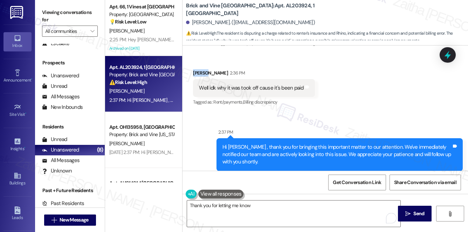
click at [198, 69] on div "Ashley Smith 2:36 PM" at bounding box center [254, 74] width 122 height 10
copy div "Ashley"
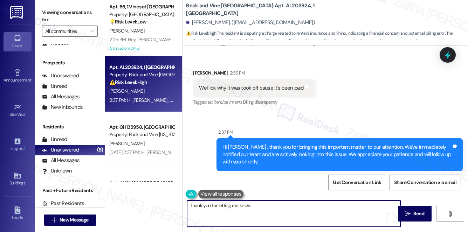
click at [260, 201] on textarea "Thank you for letting me know" at bounding box center [293, 214] width 213 height 26
paste textarea "Ashley"
paste textarea "Could you please provide a copy of your current policy or proof of payment so w…"
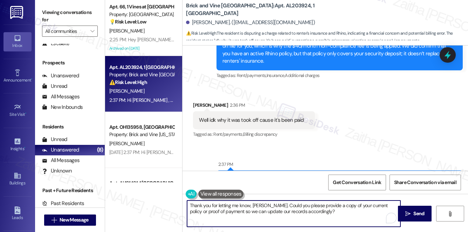
scroll to position [2554, 0]
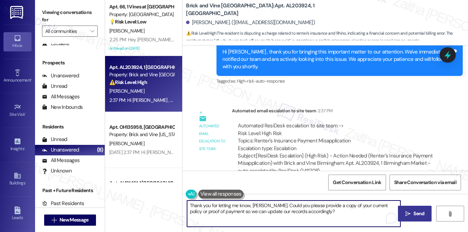
type textarea "Thank you for letting me know, Ashley. Could you please provide a copy of your …"
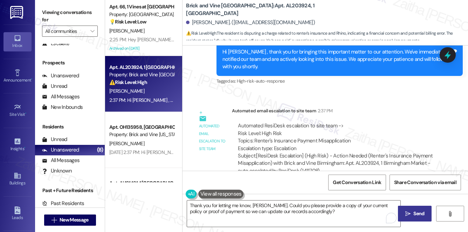
click at [420, 212] on span "Send" at bounding box center [418, 213] width 11 height 7
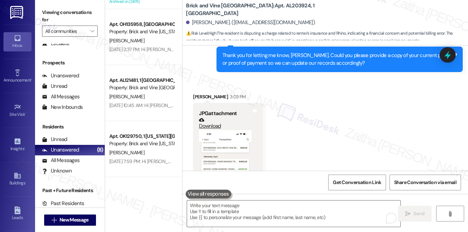
scroll to position [2766, 0]
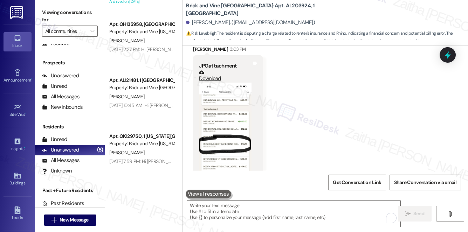
click at [225, 128] on button "Zoom image" at bounding box center [225, 140] width 53 height 114
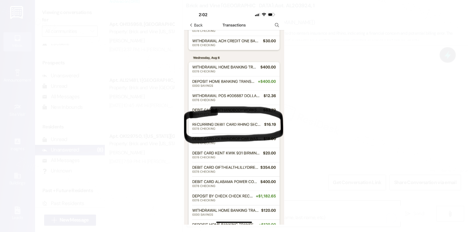
click at [341, 106] on button "Unzoom image" at bounding box center [234, 116] width 468 height 232
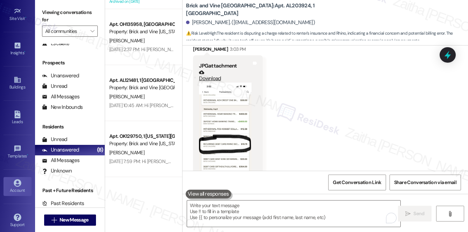
scroll to position [99, 0]
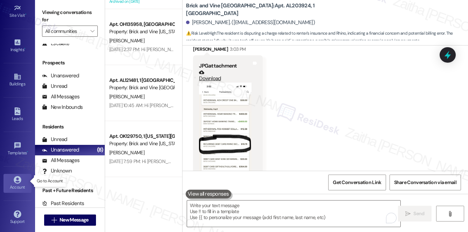
click at [22, 184] on div "Account" at bounding box center [17, 187] width 35 height 7
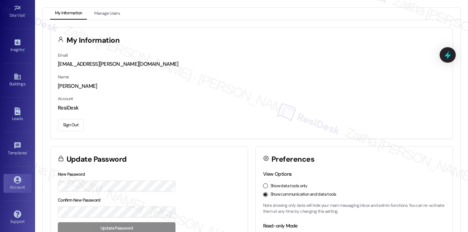
click at [80, 124] on button "Sign Out" at bounding box center [71, 125] width 26 height 12
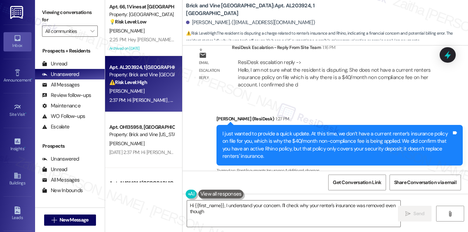
scroll to position [2427, 0]
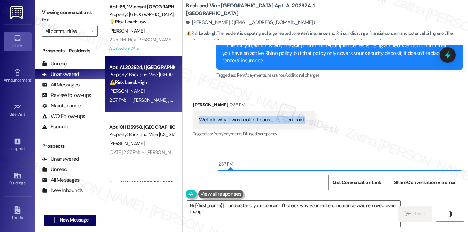
drag, startPoint x: 200, startPoint y: 107, endPoint x: 305, endPoint y: 110, distance: 105.8
click at [305, 111] on div "Well idk why it was took off cause it's been paid Tags and notes" at bounding box center [254, 120] width 122 height 18
copy div "Well idk why it was took off cause it's been paid Tags and notes"
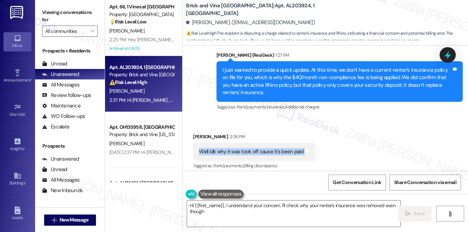
click at [357, 134] on div "Received via SMS [PERSON_NAME] 2:36 PM Well idk why it was took off cause it's …" at bounding box center [324, 146] width 285 height 59
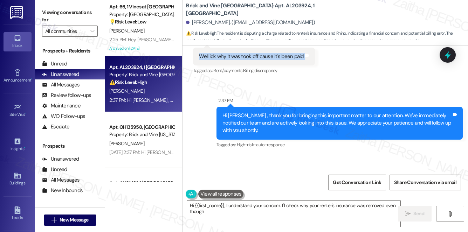
scroll to position [2427, 0]
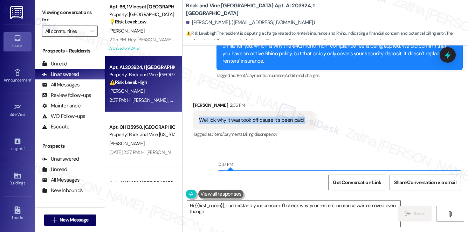
click at [379, 104] on div "Received via SMS Ashley Smith 2:36 PM Well idk why it was took off cause it's b…" at bounding box center [324, 115] width 285 height 59
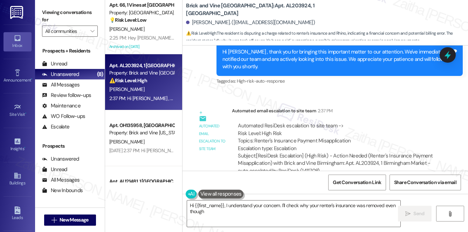
scroll to position [0, 0]
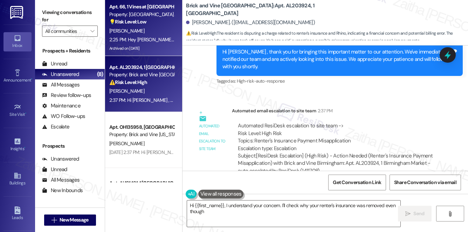
click at [155, 22] on div "💡 Risk Level: Low The resident is asking about WiFi signup, which is a non-esse…" at bounding box center [141, 21] width 65 height 7
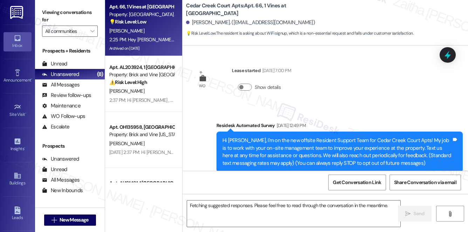
scroll to position [15823, 0]
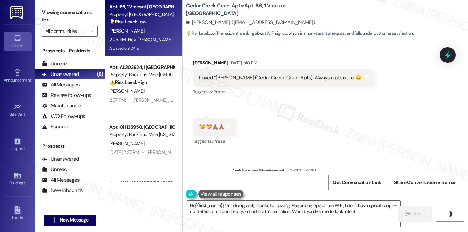
type textarea "Hi {{first_name}}! I'm doing well, thanks for asking. Regarding Spectrum WiFi, …"
